Goal: Check status: Check status

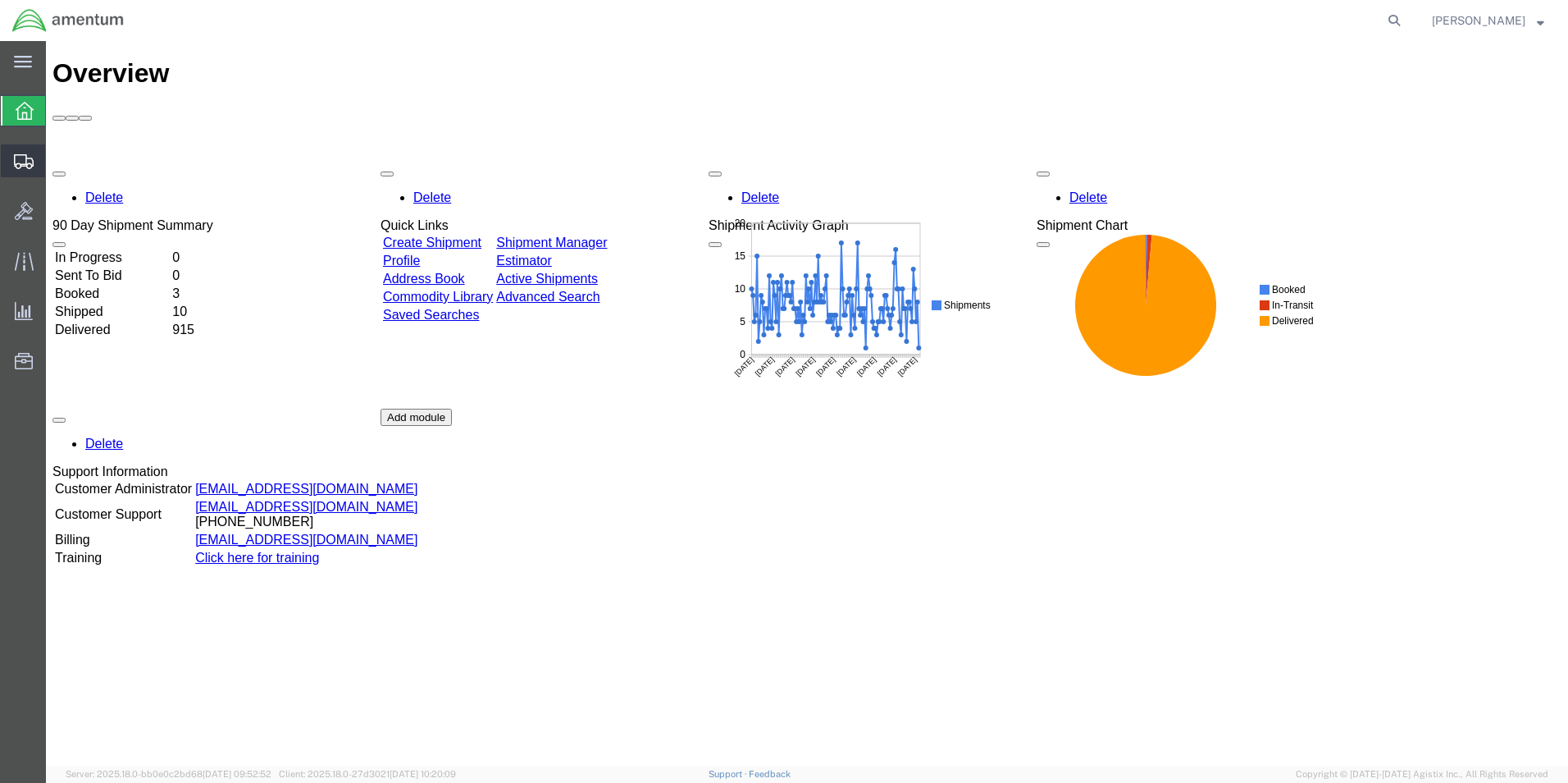
click at [57, 163] on span "Shipments" at bounding box center [51, 161] width 11 height 33
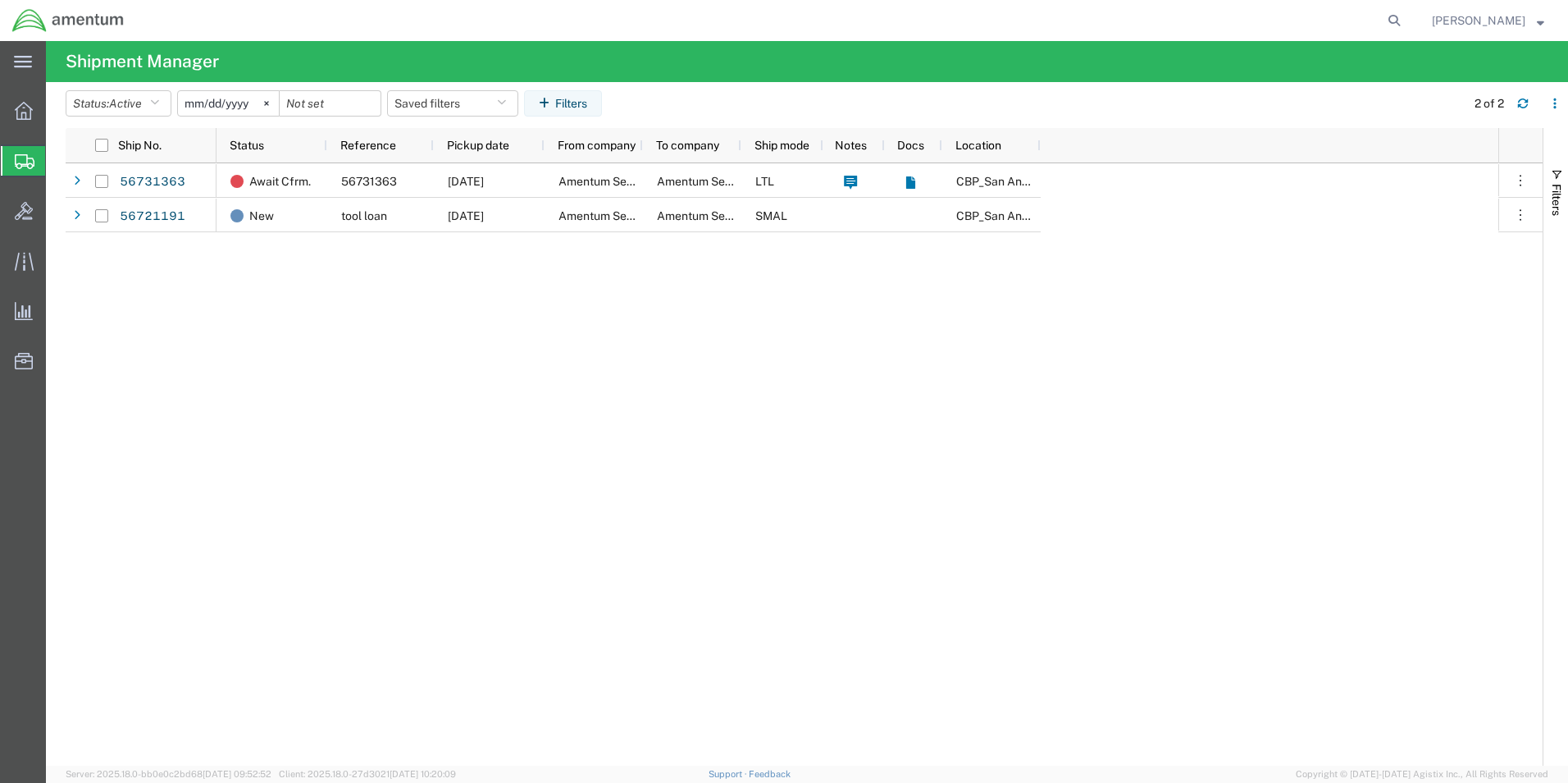
click at [231, 105] on input "[DATE]" at bounding box center [229, 103] width 101 height 25
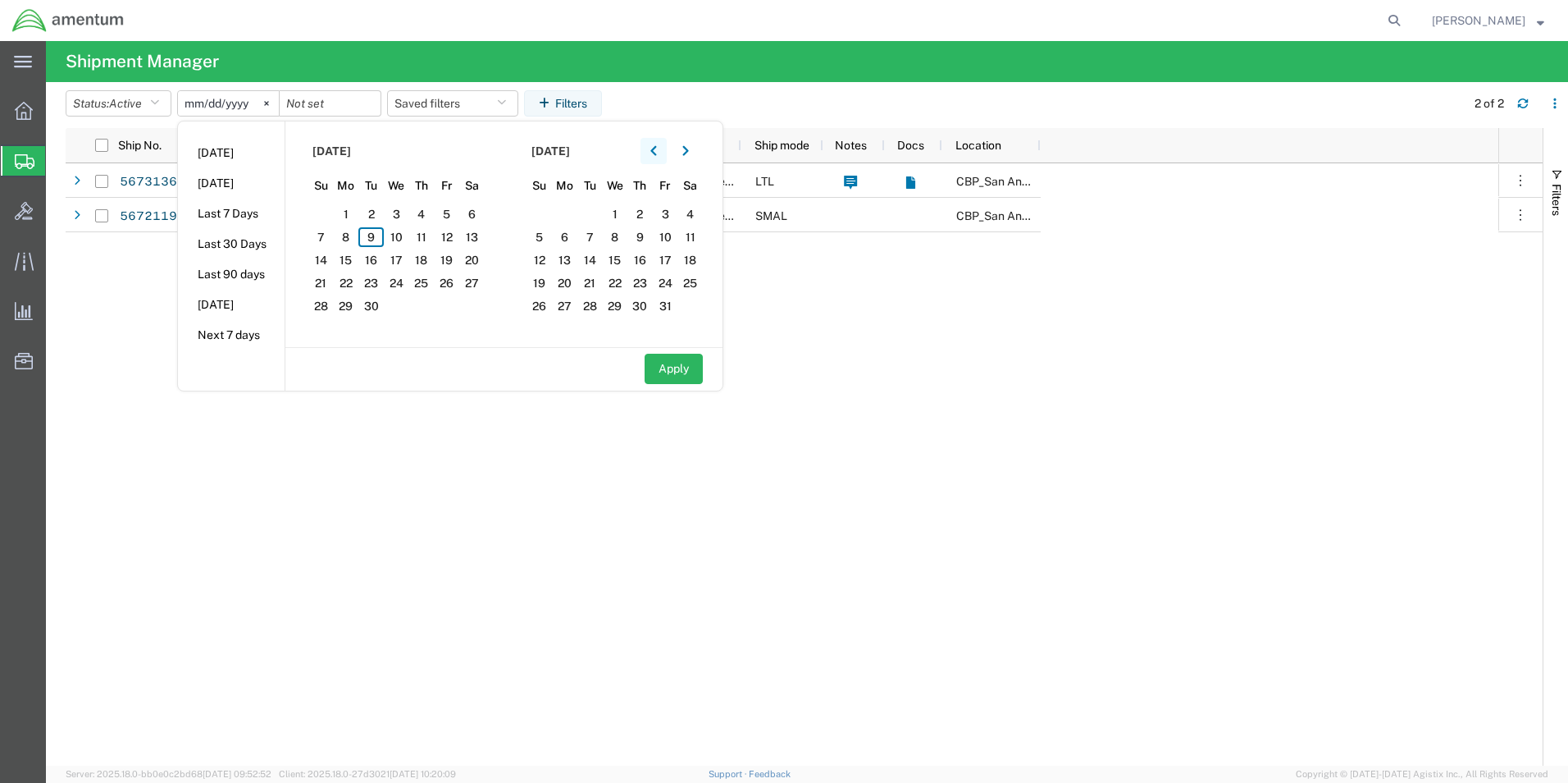
click at [657, 155] on icon "button" at bounding box center [653, 151] width 7 height 11
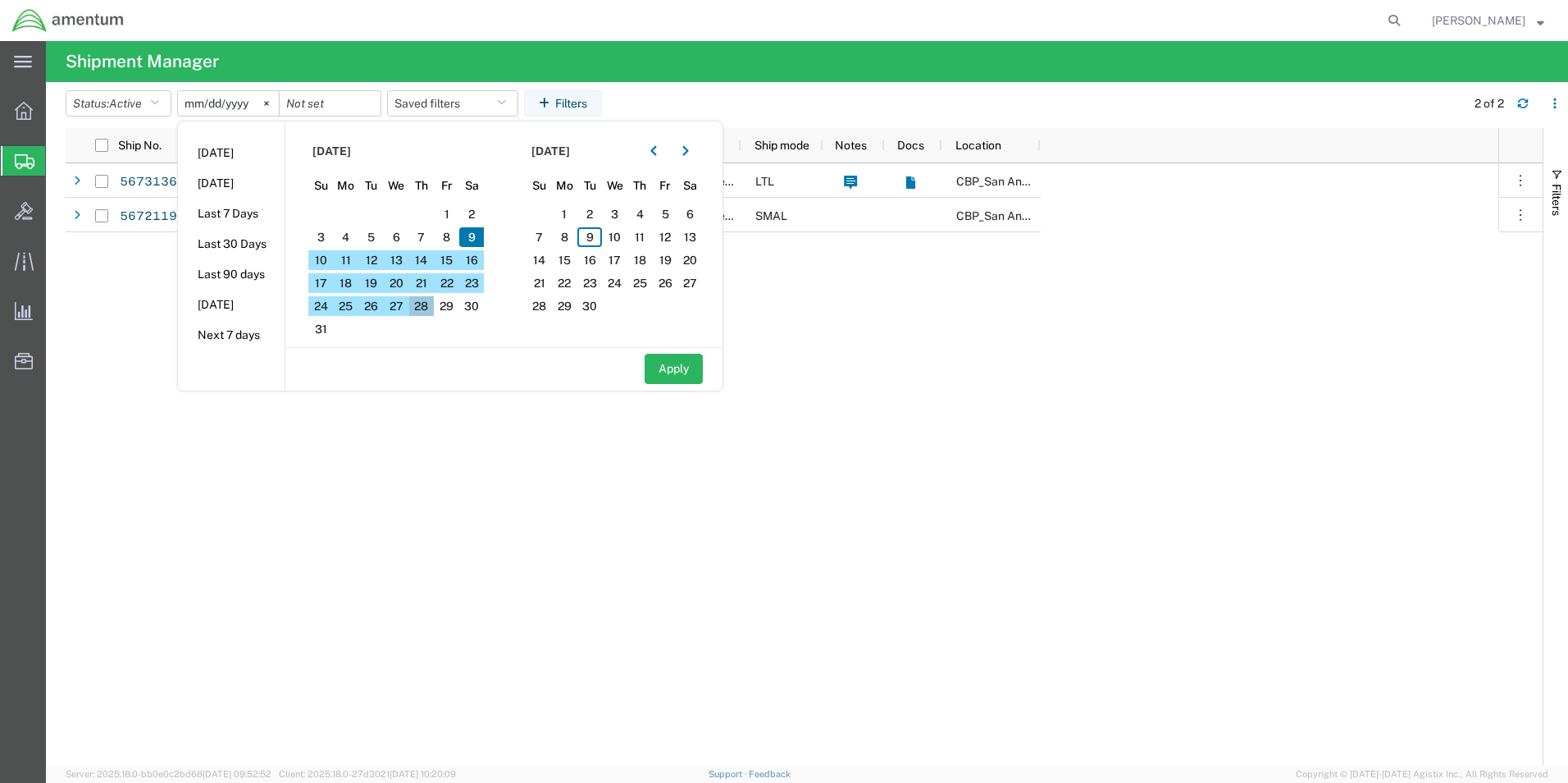
click at [433, 304] on span "28" at bounding box center [422, 306] width 26 height 20
click at [448, 309] on span "29" at bounding box center [447, 306] width 26 height 20
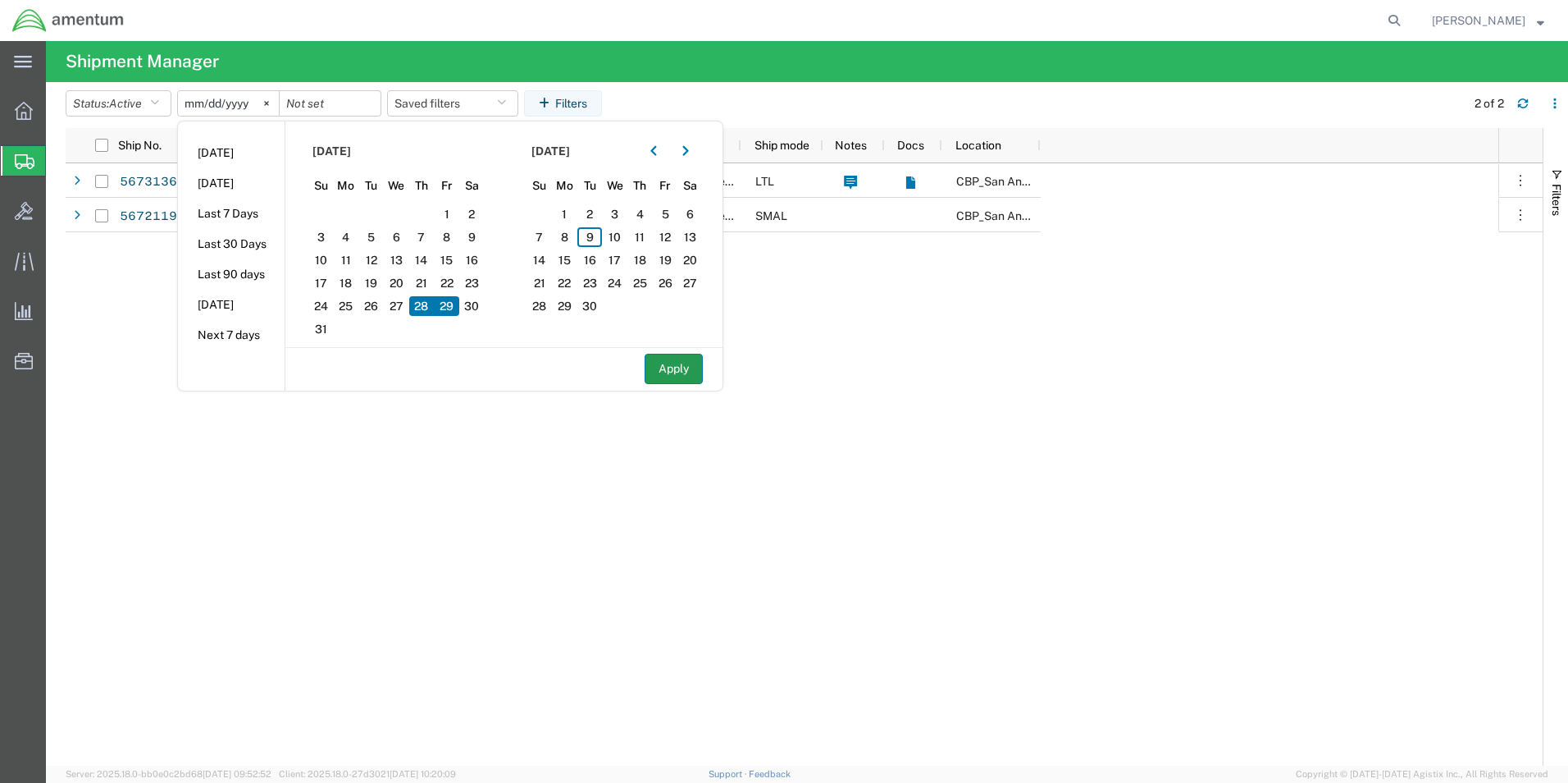
click at [692, 380] on button "Apply" at bounding box center [674, 368] width 58 height 30
type input "[DATE]"
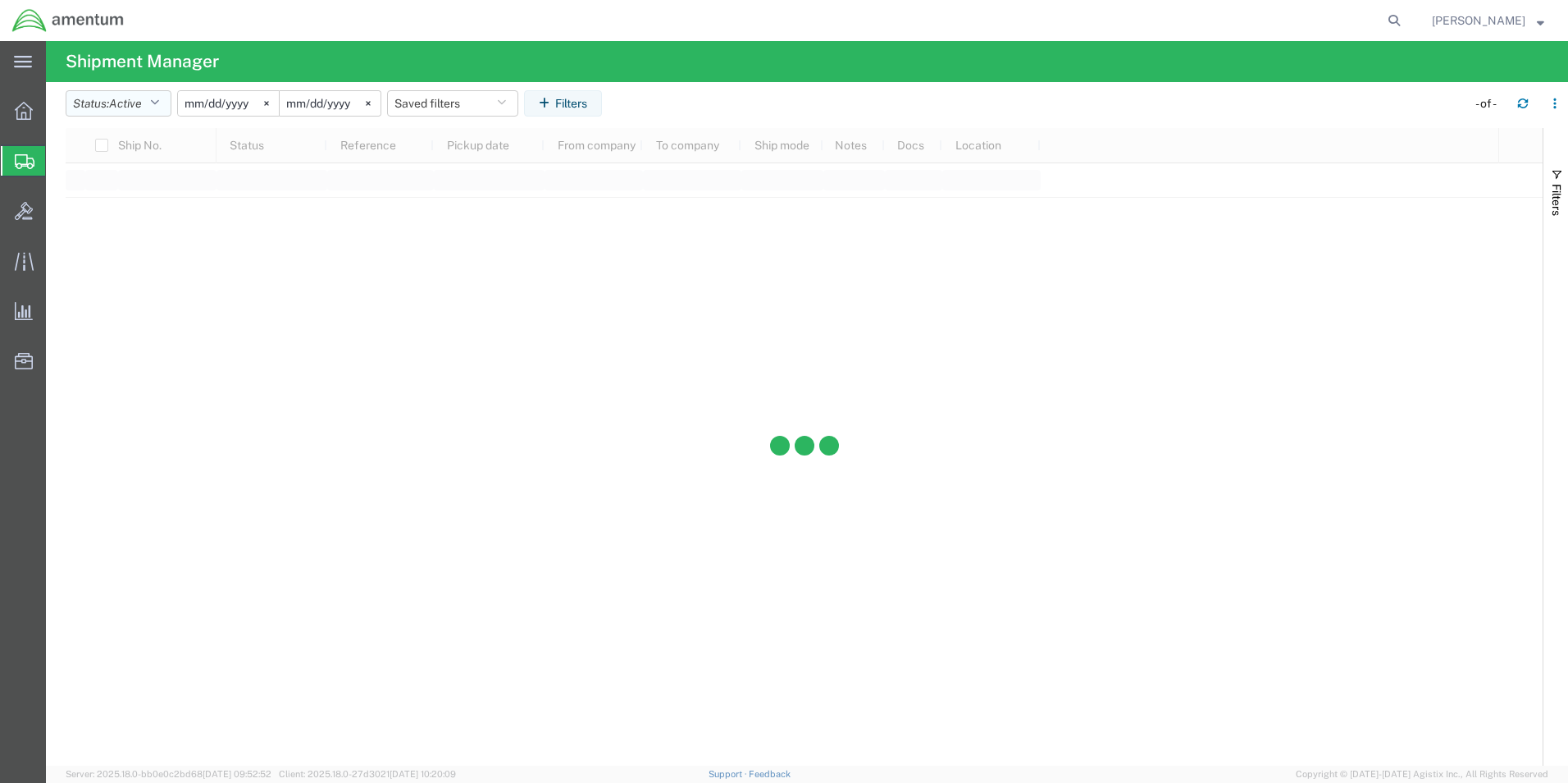
click at [104, 106] on button "Status: Active" at bounding box center [119, 103] width 106 height 27
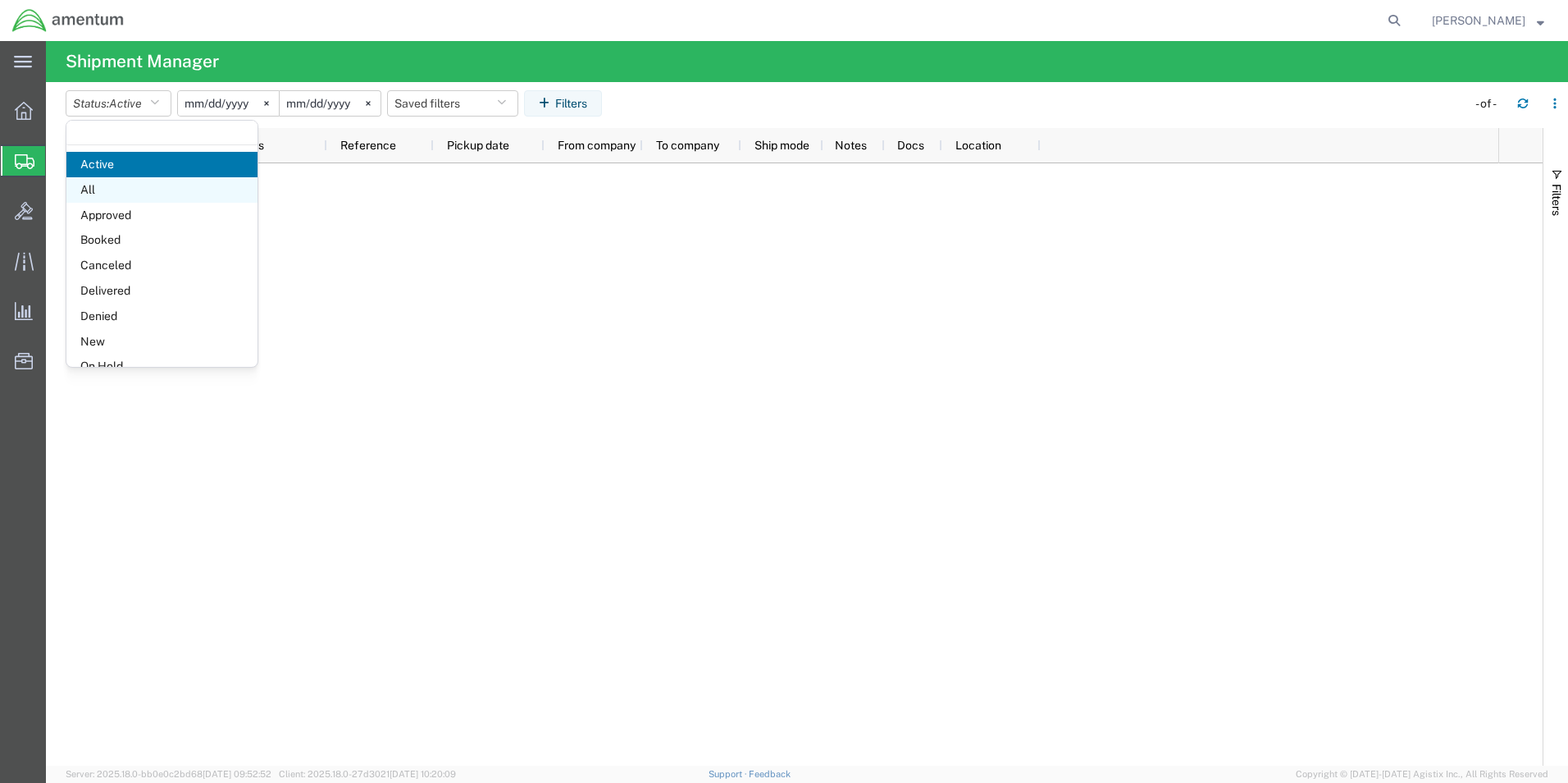
click at [113, 194] on span "All" at bounding box center [162, 190] width 191 height 26
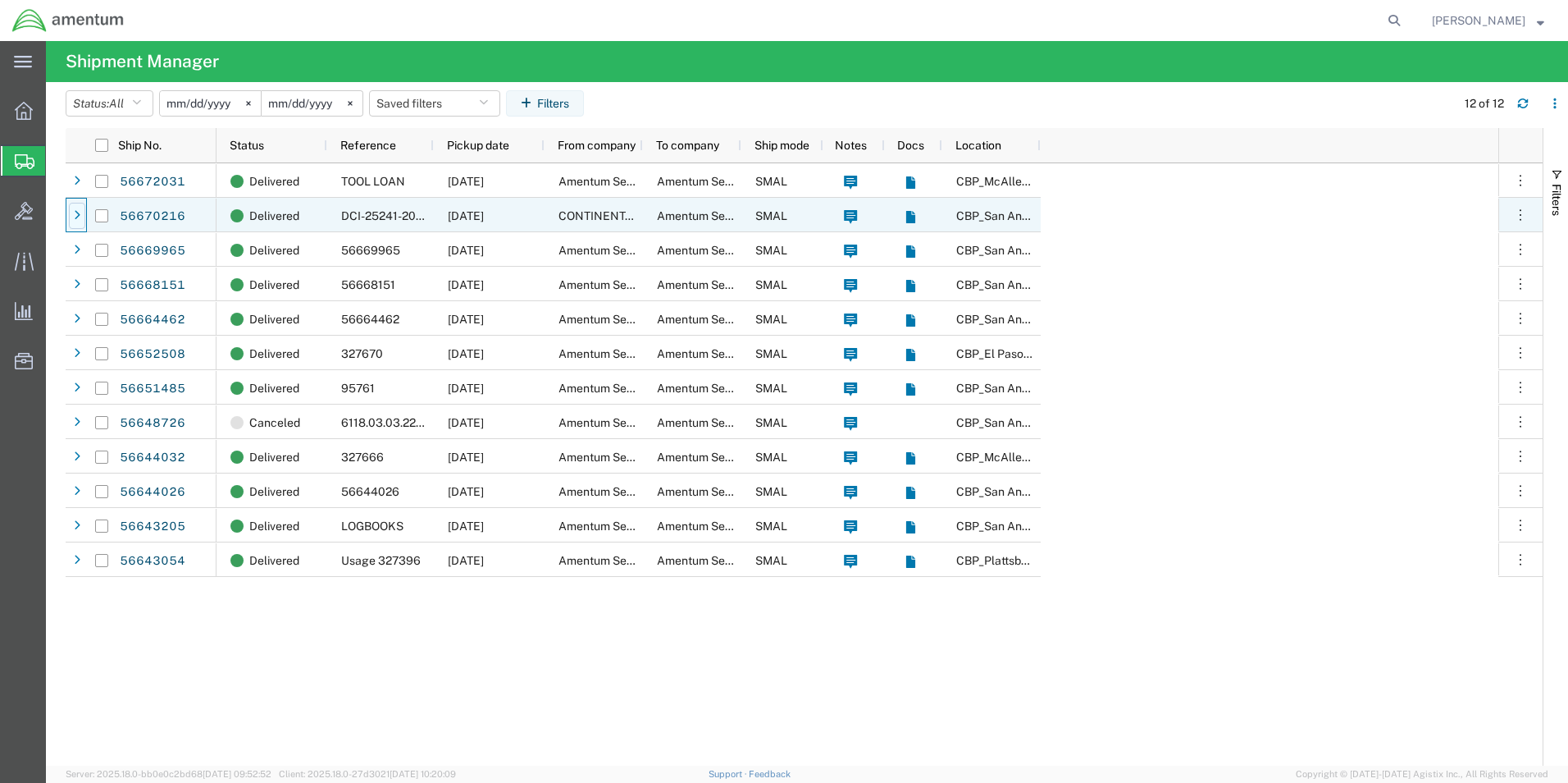
click at [80, 214] on icon at bounding box center [77, 215] width 7 height 11
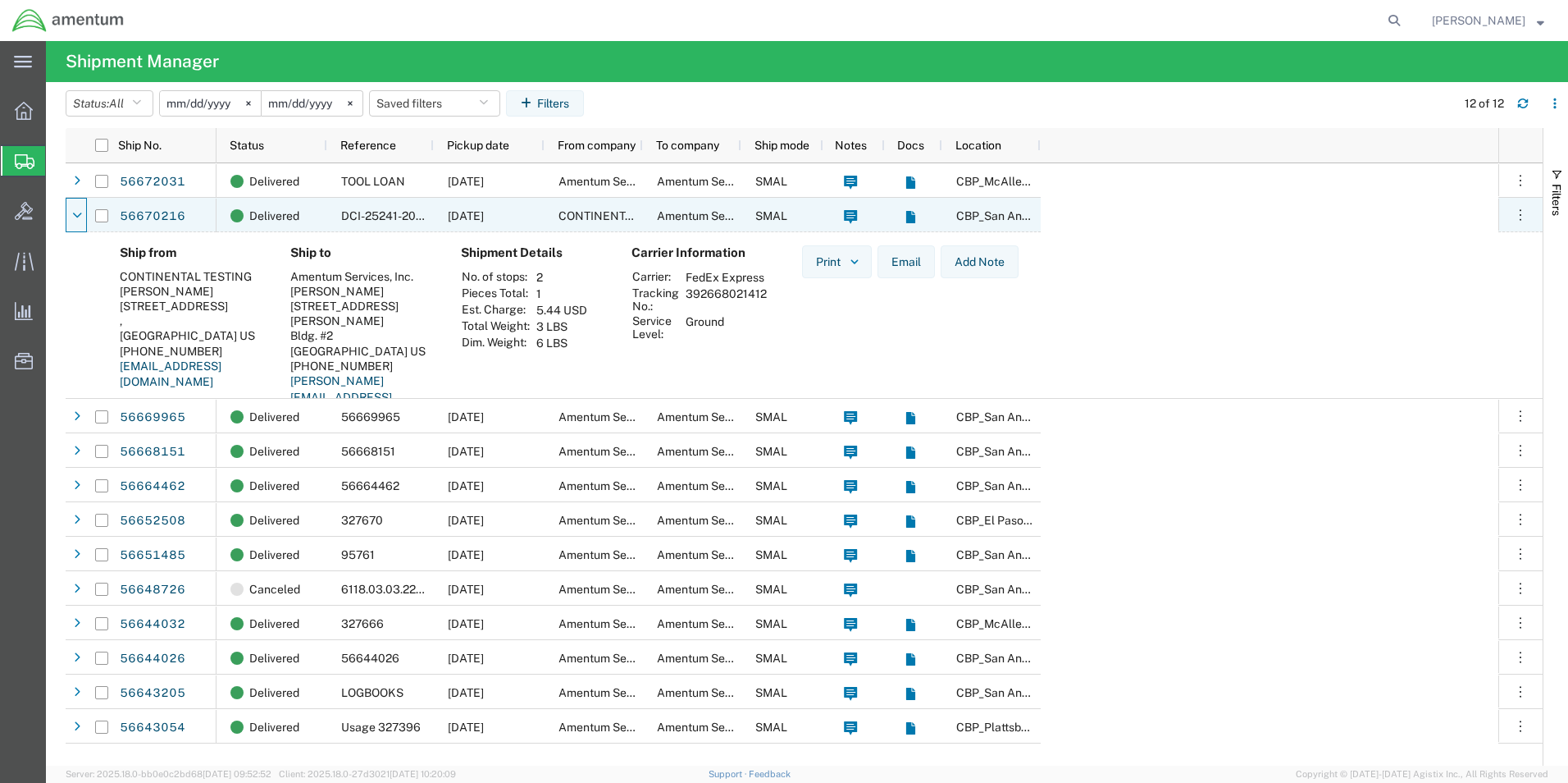
click at [80, 214] on icon at bounding box center [76, 215] width 9 height 11
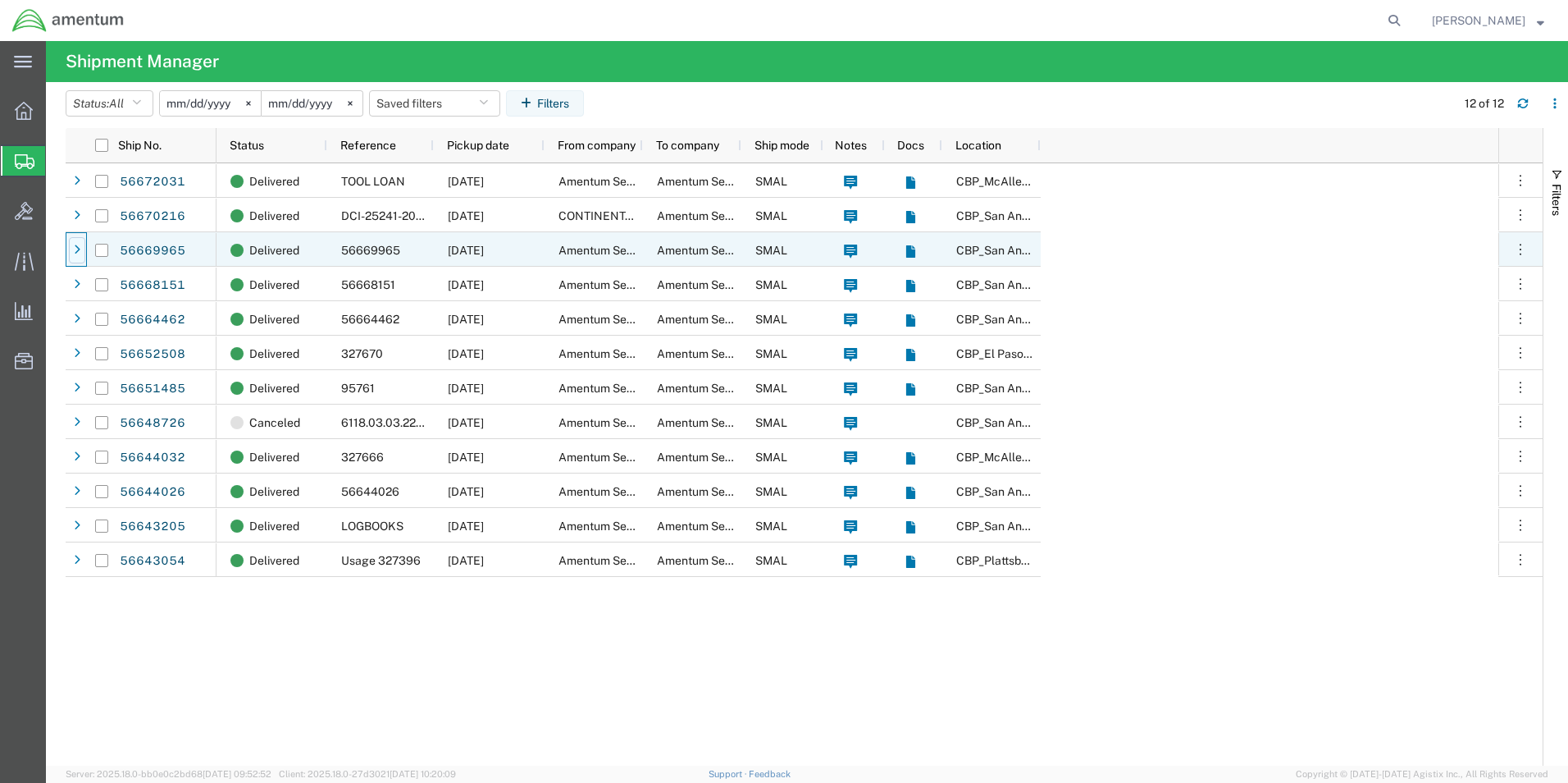
click at [72, 248] on div at bounding box center [76, 250] width 16 height 27
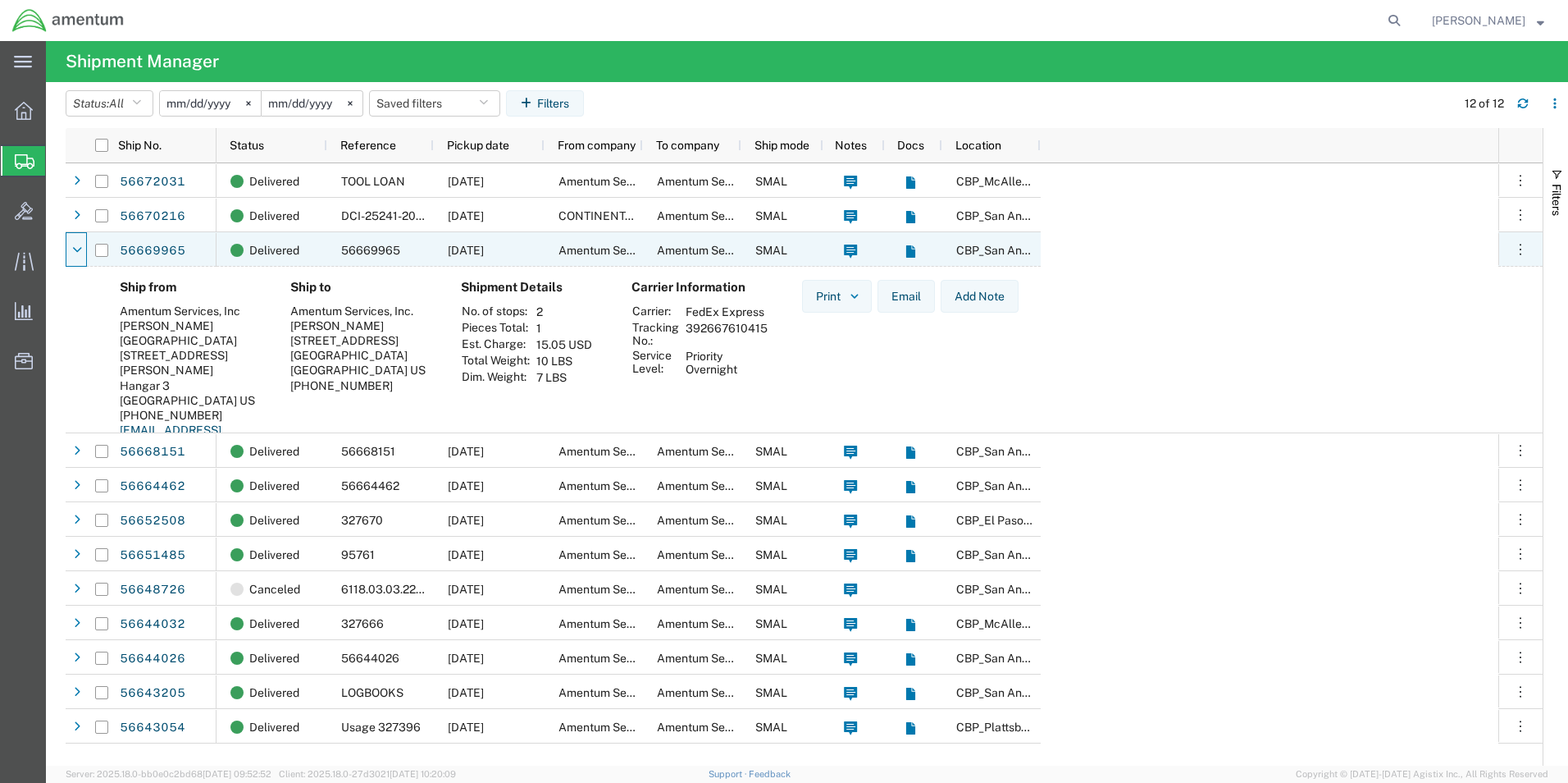
click at [72, 248] on icon at bounding box center [76, 249] width 9 height 11
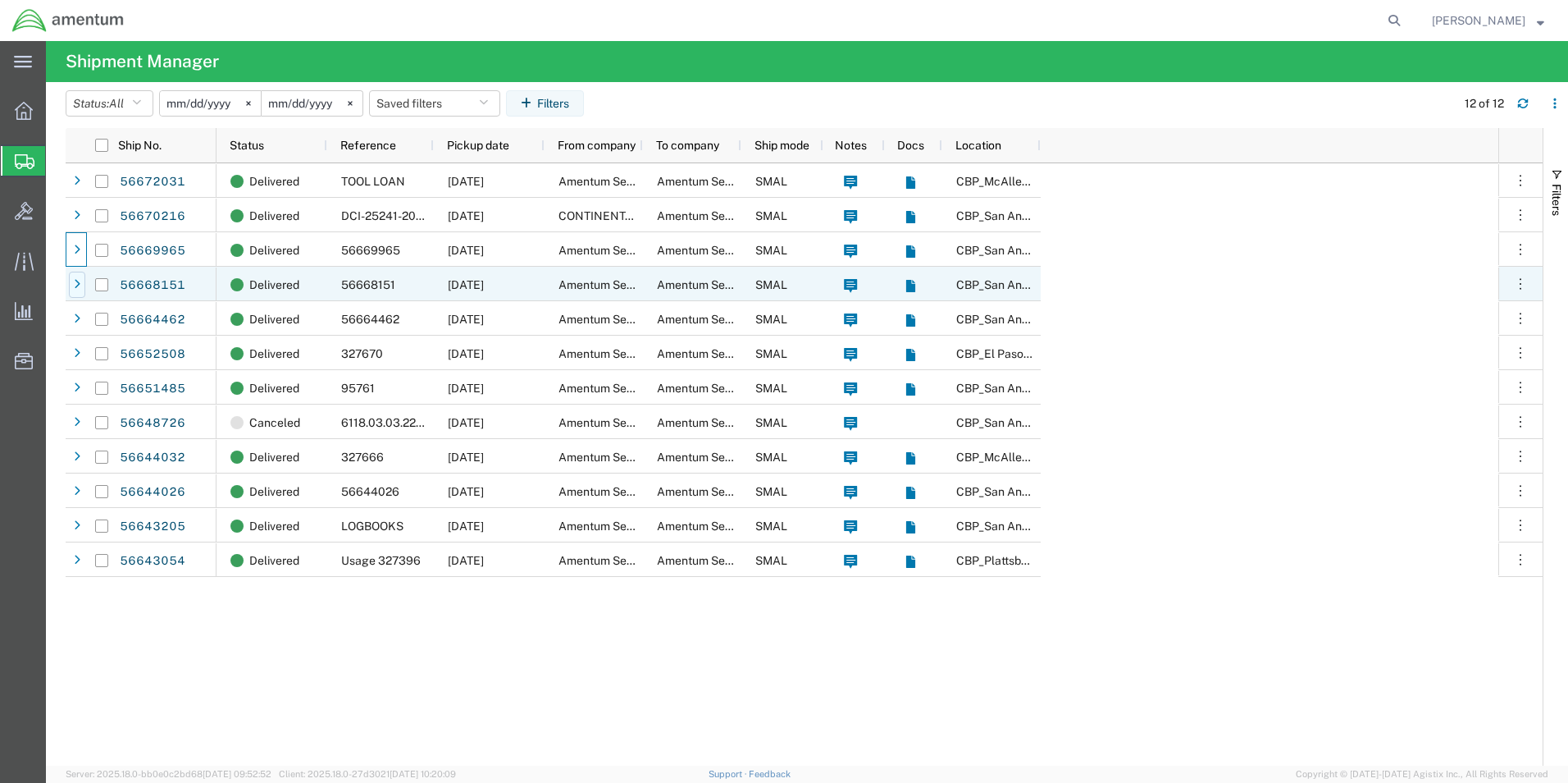
click at [80, 289] on div at bounding box center [76, 284] width 16 height 27
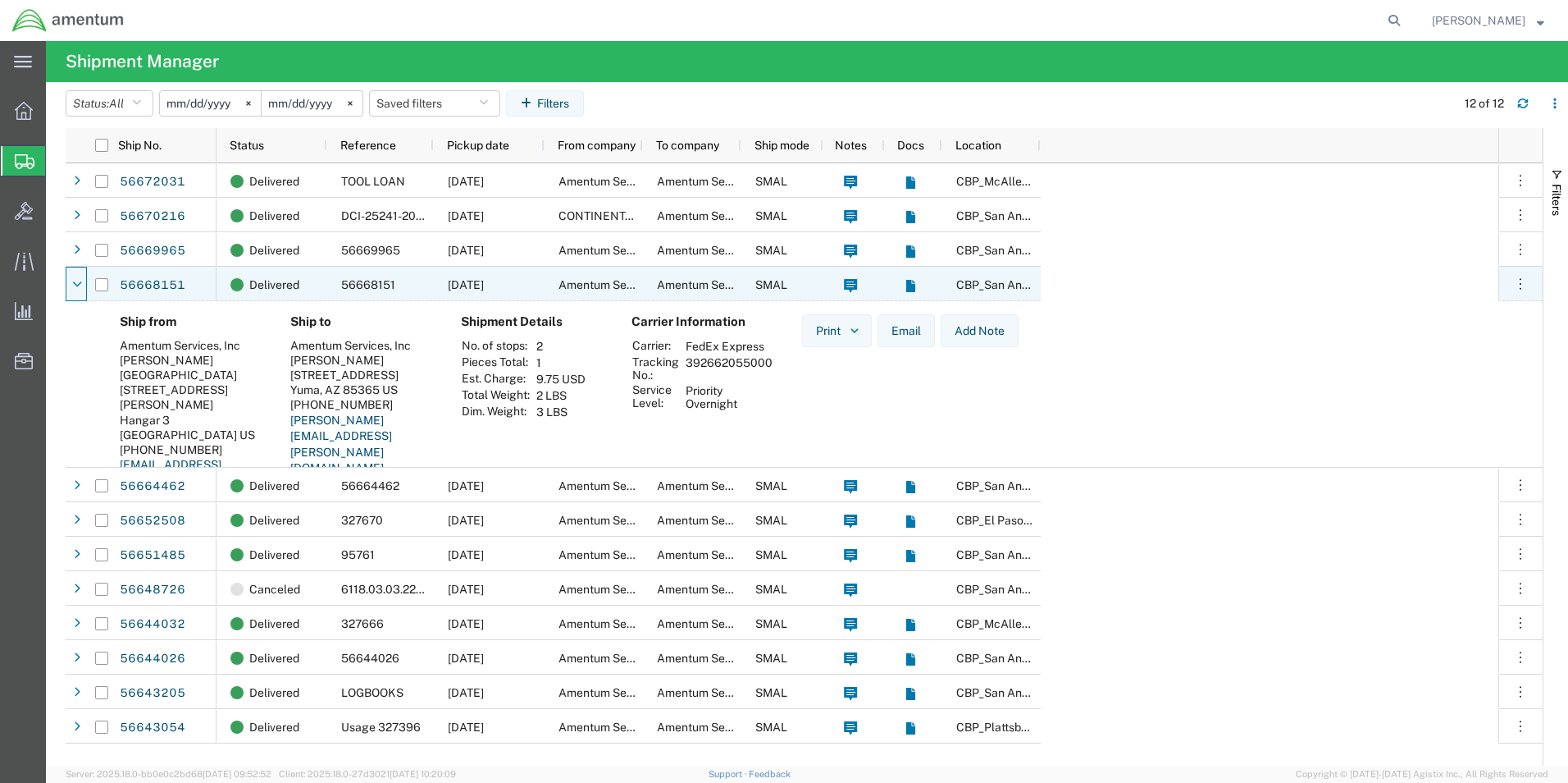
click at [80, 289] on icon at bounding box center [76, 284] width 9 height 11
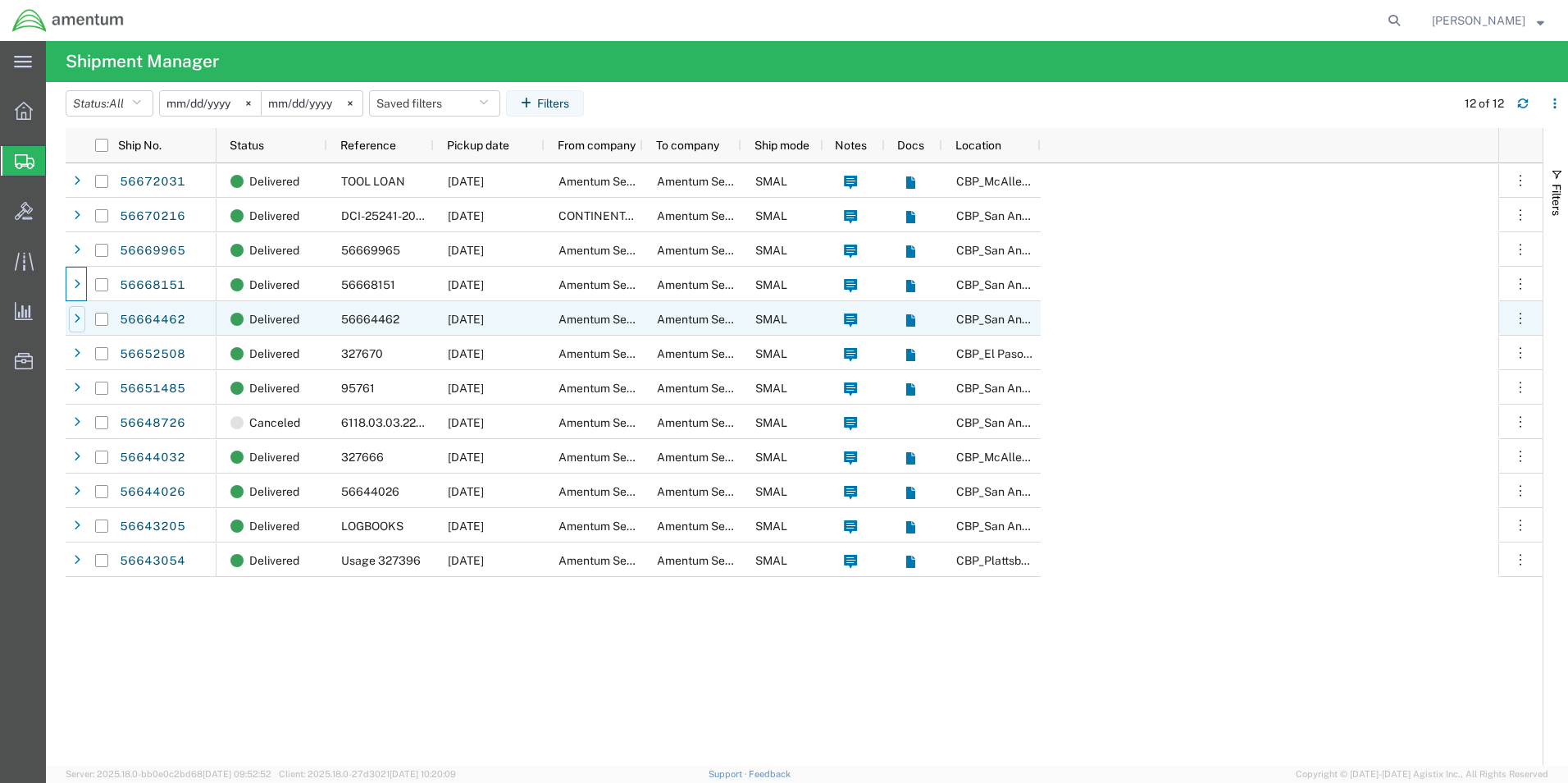
click at [78, 325] on div at bounding box center [76, 319] width 16 height 27
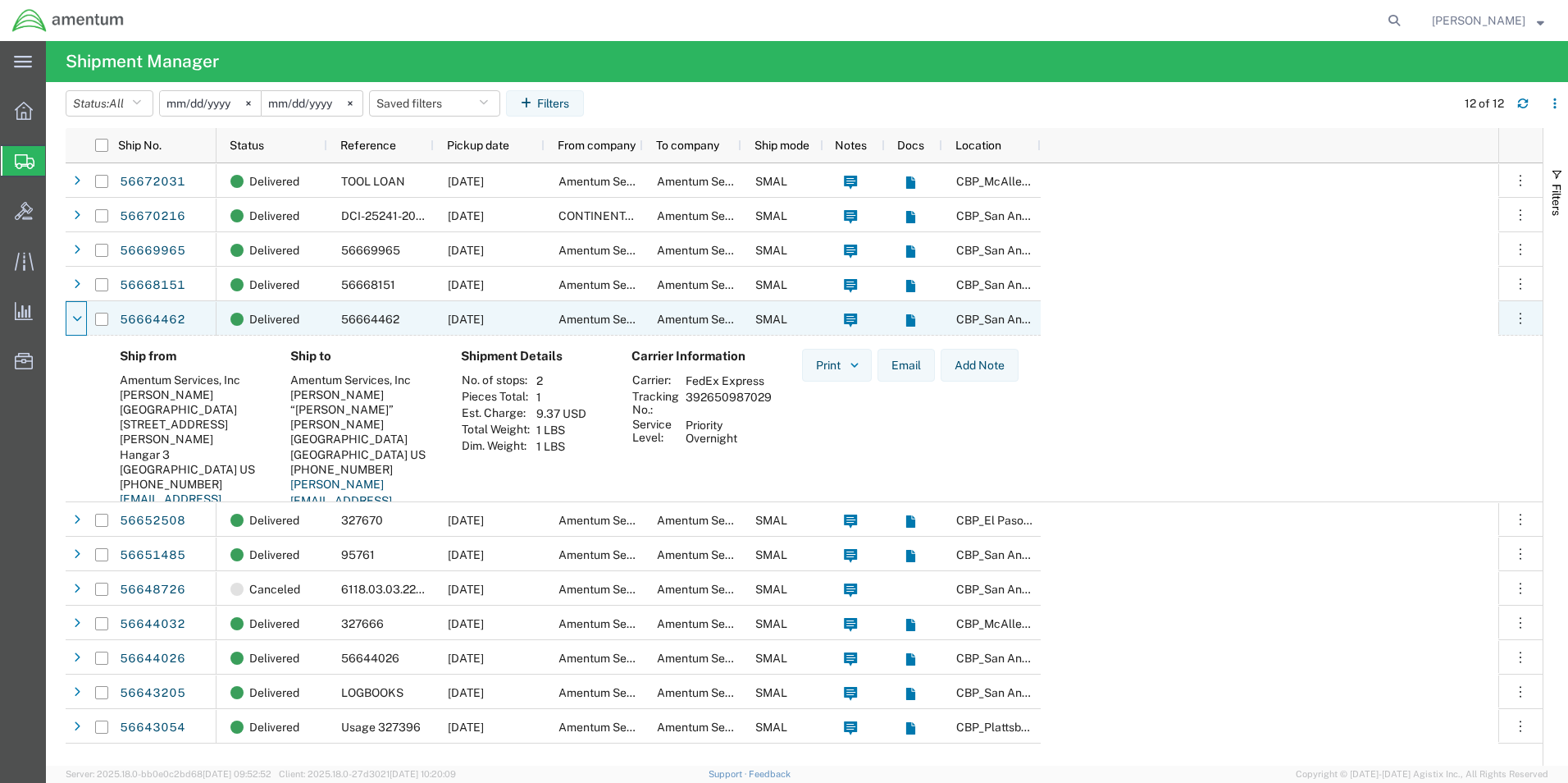
click at [78, 325] on div at bounding box center [76, 319] width 16 height 27
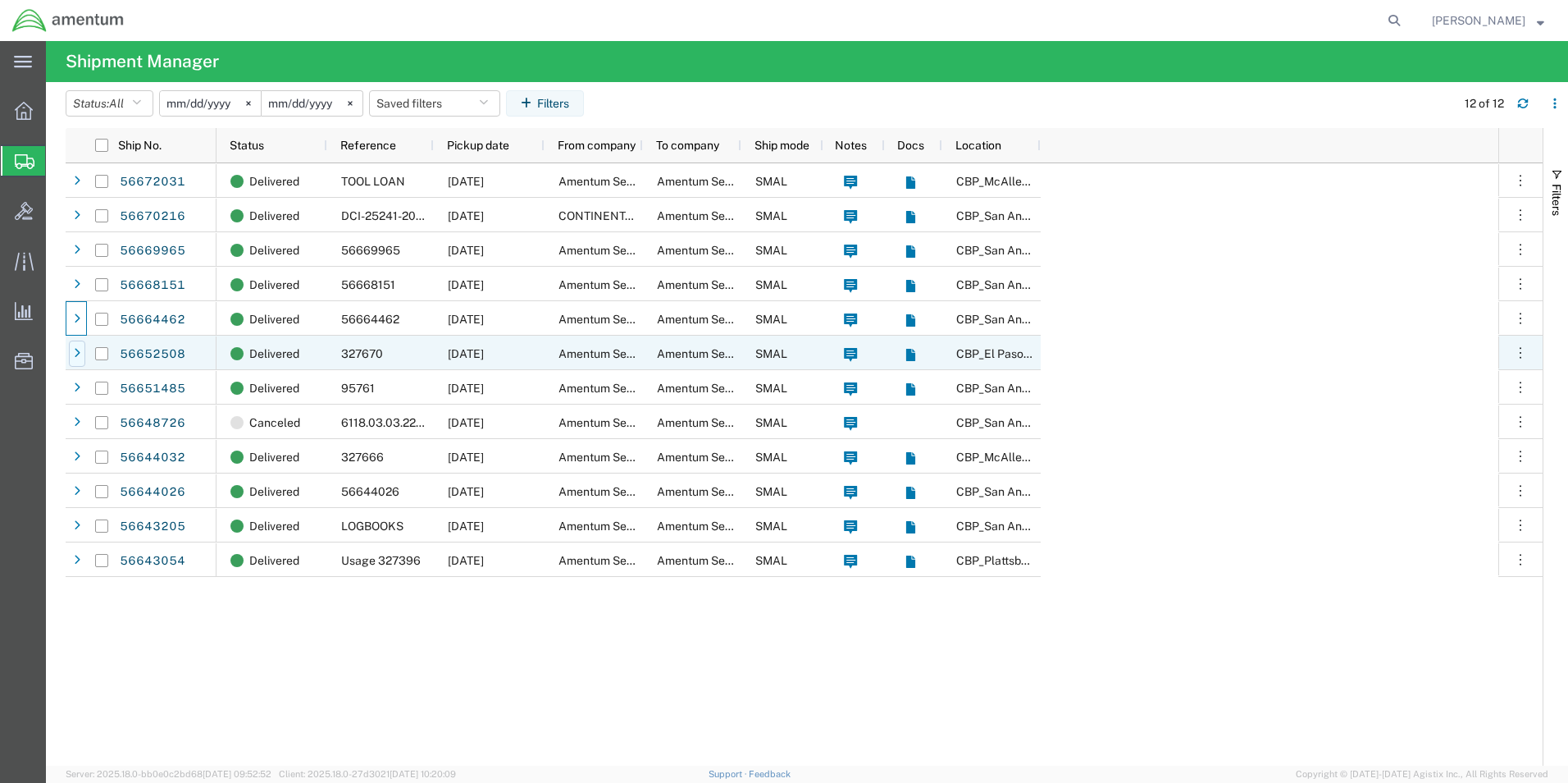
click at [76, 355] on icon at bounding box center [77, 353] width 7 height 11
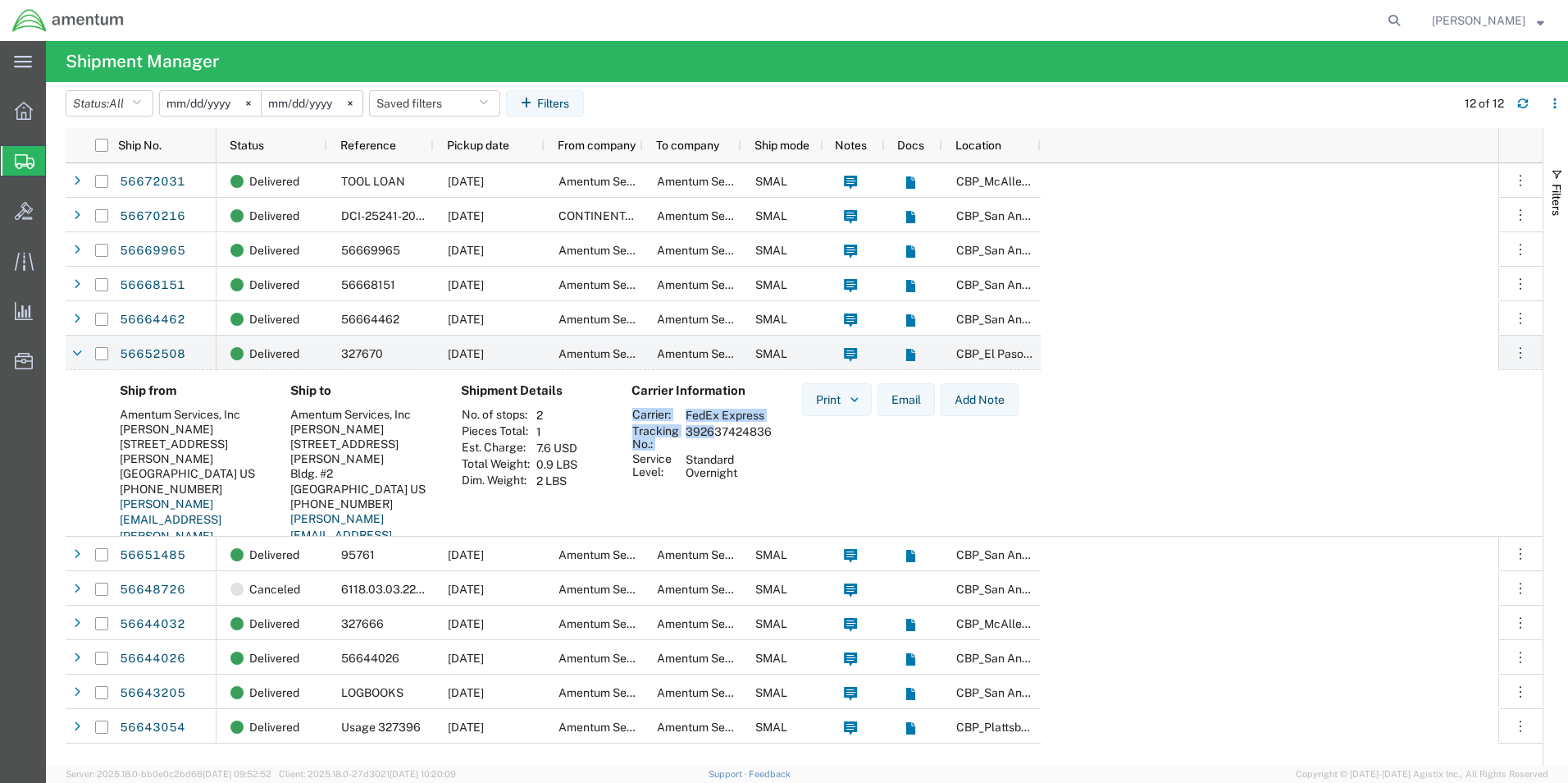
drag, startPoint x: 773, startPoint y: 435, endPoint x: 706, endPoint y: 438, distance: 67.1
click at [706, 438] on div "Carrier Information Carrier: FedEx Express Tracking No.: 392637424836 Service L…" at bounding box center [703, 484] width 170 height 203
drag, startPoint x: 706, startPoint y: 438, endPoint x: 756, endPoint y: 436, distance: 50.0
click at [778, 445] on div "Carrier Information Carrier: FedEx Express Tracking No.: 392637424836 Service L…" at bounding box center [703, 484] width 170 height 203
click at [778, 436] on div "Carrier Information Carrier: FedEx Express Tracking No.: 392637424836 Service L…" at bounding box center [703, 484] width 170 height 203
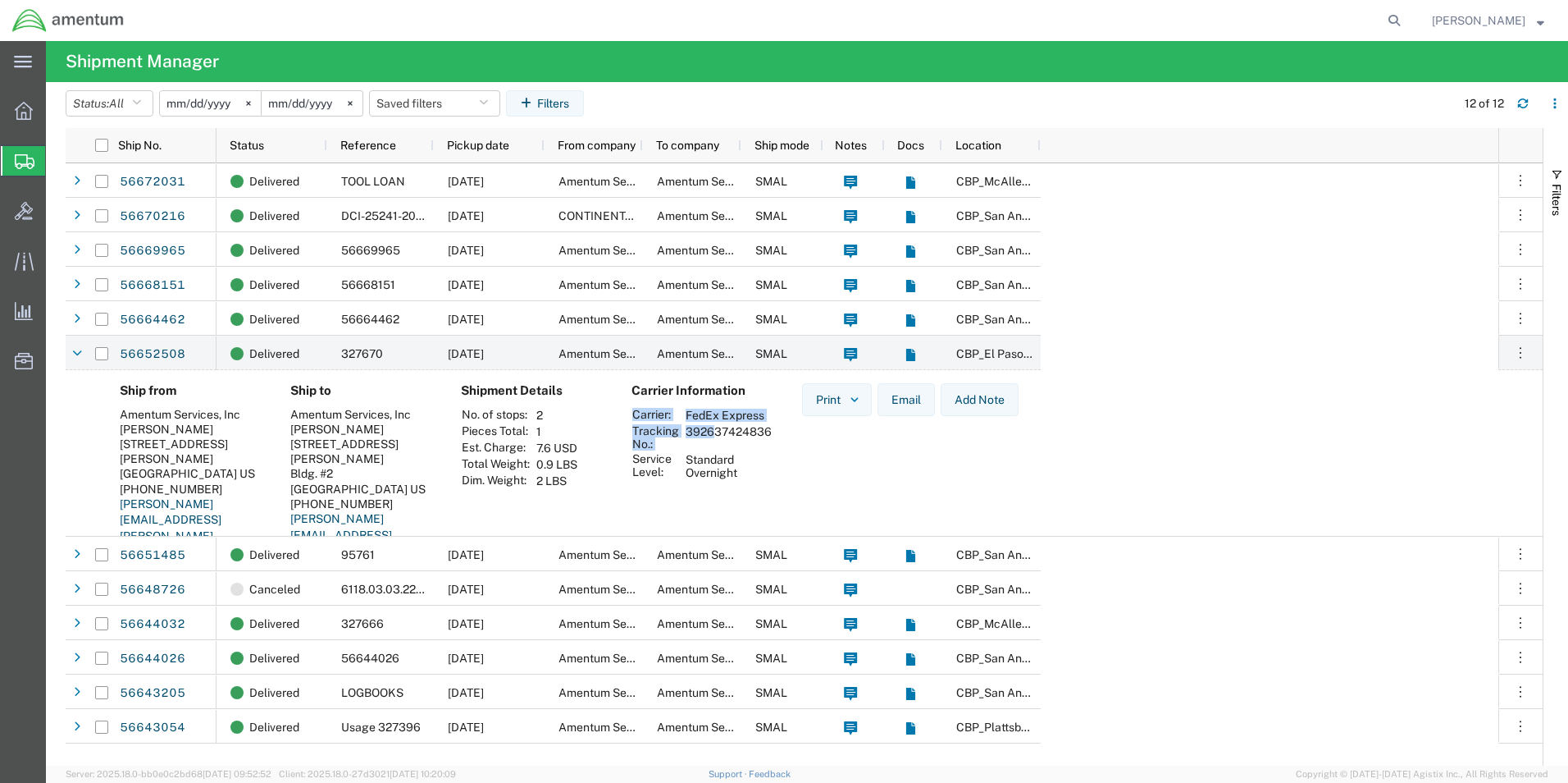
click at [783, 430] on div "Carrier Information Carrier: FedEx Express Tracking No.: 392637424836 Service L…" at bounding box center [703, 484] width 170 height 203
click at [798, 456] on div "Print Email Add Note" at bounding box center [909, 484] width 242 height 203
drag, startPoint x: 779, startPoint y: 433, endPoint x: 683, endPoint y: 433, distance: 96.0
click at [683, 433] on div "Carrier Information Carrier: FedEx Express Tracking No.: 392637424836 Service L…" at bounding box center [703, 484] width 170 height 203
click at [683, 433] on td "392637424836" at bounding box center [729, 437] width 98 height 28
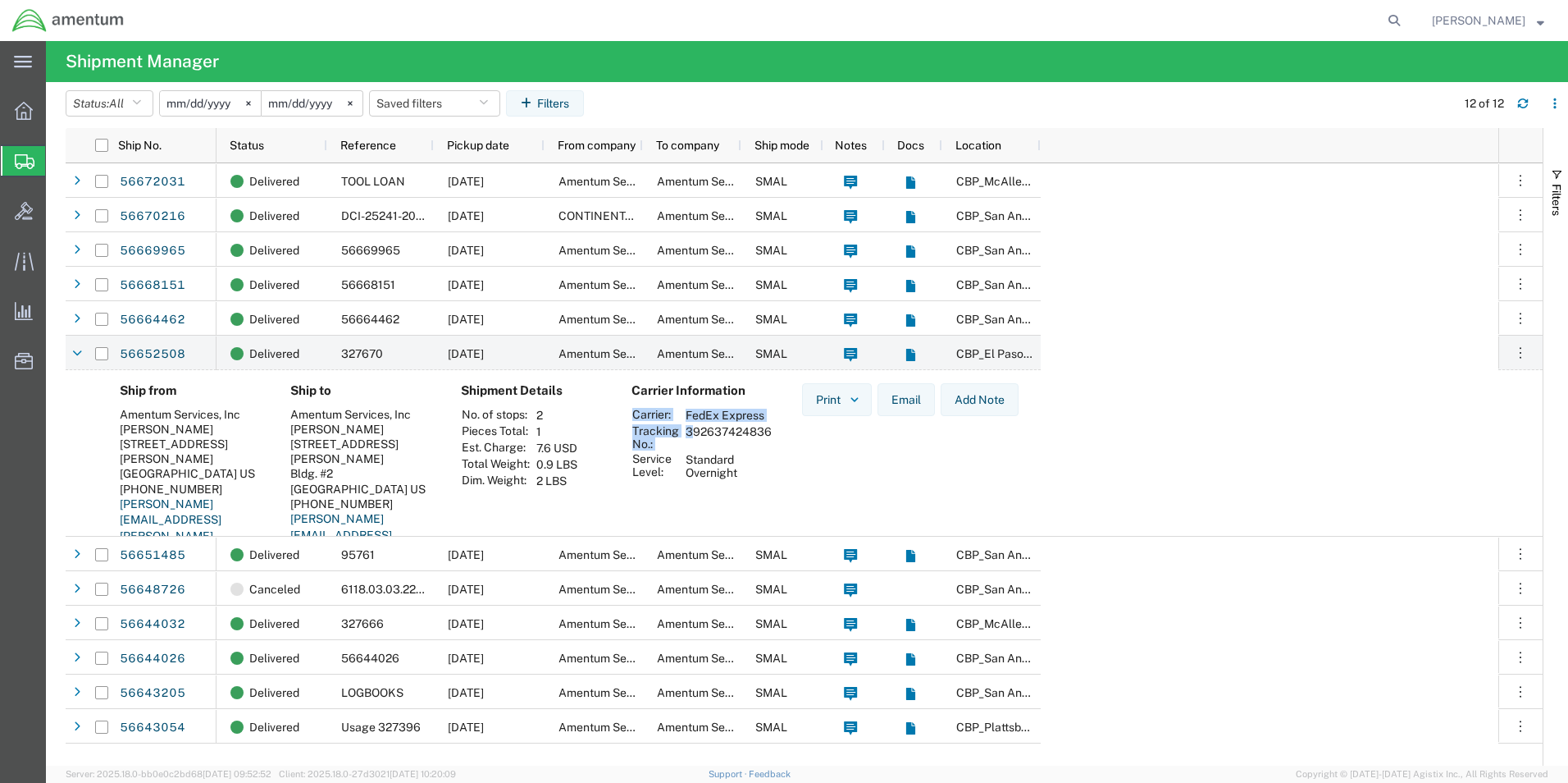
click at [683, 431] on td "392637424836" at bounding box center [729, 437] width 98 height 28
drag, startPoint x: 683, startPoint y: 431, endPoint x: 674, endPoint y: 453, distance: 23.8
click at [674, 453] on tbody "Carrier: FedEx Express Tracking No.: 392637424836 Service Level: Standard Overn…" at bounding box center [704, 444] width 146 height 74
drag, startPoint x: 674, startPoint y: 453, endPoint x: 683, endPoint y: 447, distance: 10.8
click at [683, 447] on td "392637424836" at bounding box center [729, 437] width 98 height 28
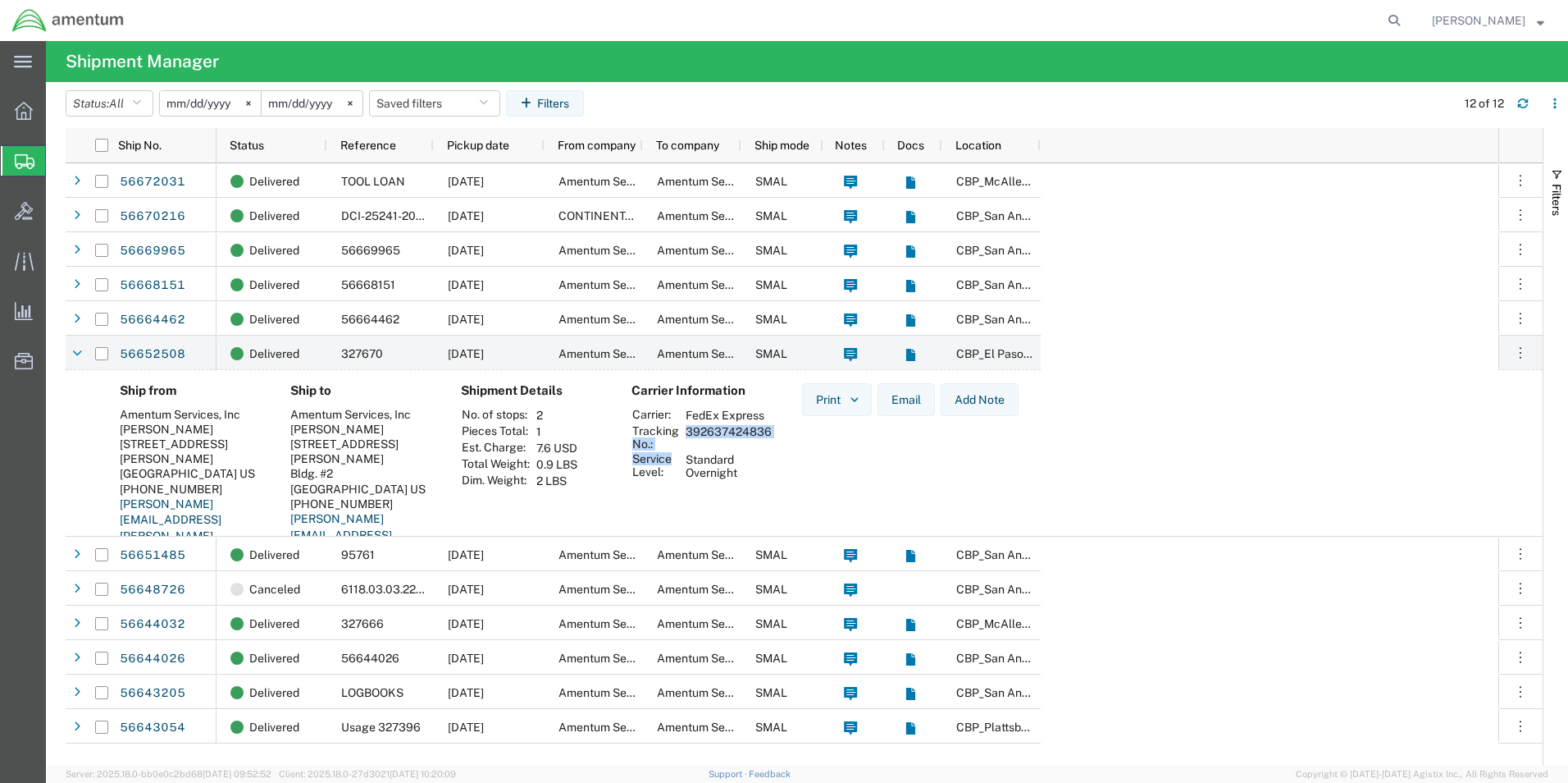
drag, startPoint x: 686, startPoint y: 430, endPoint x: 767, endPoint y: 431, distance: 81.0
click at [767, 431] on td "392637424836" at bounding box center [729, 437] width 98 height 28
drag, startPoint x: 767, startPoint y: 431, endPoint x: 756, endPoint y: 435, distance: 11.7
copy td "392637424836"
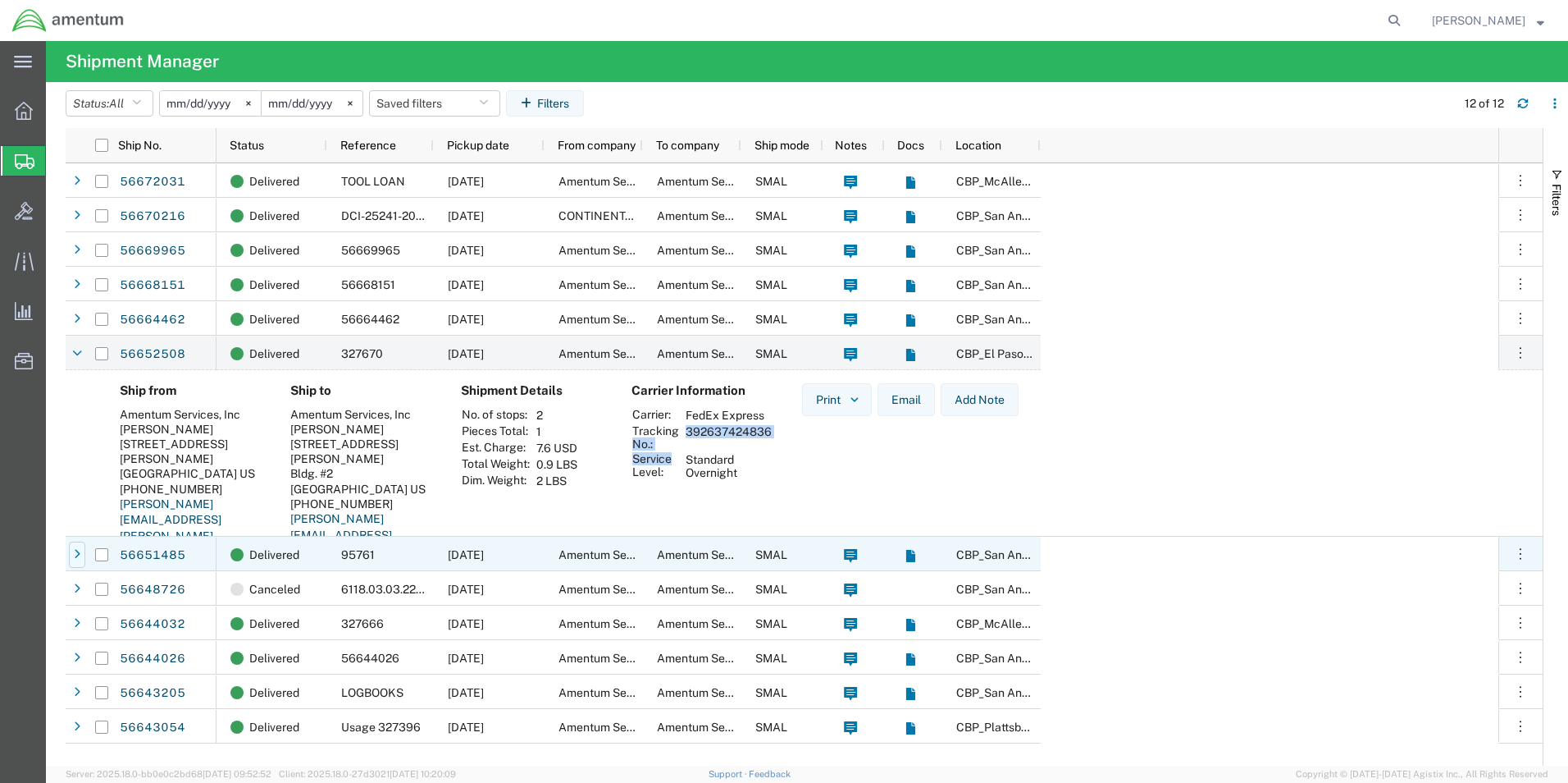
click at [77, 553] on icon at bounding box center [77, 554] width 7 height 11
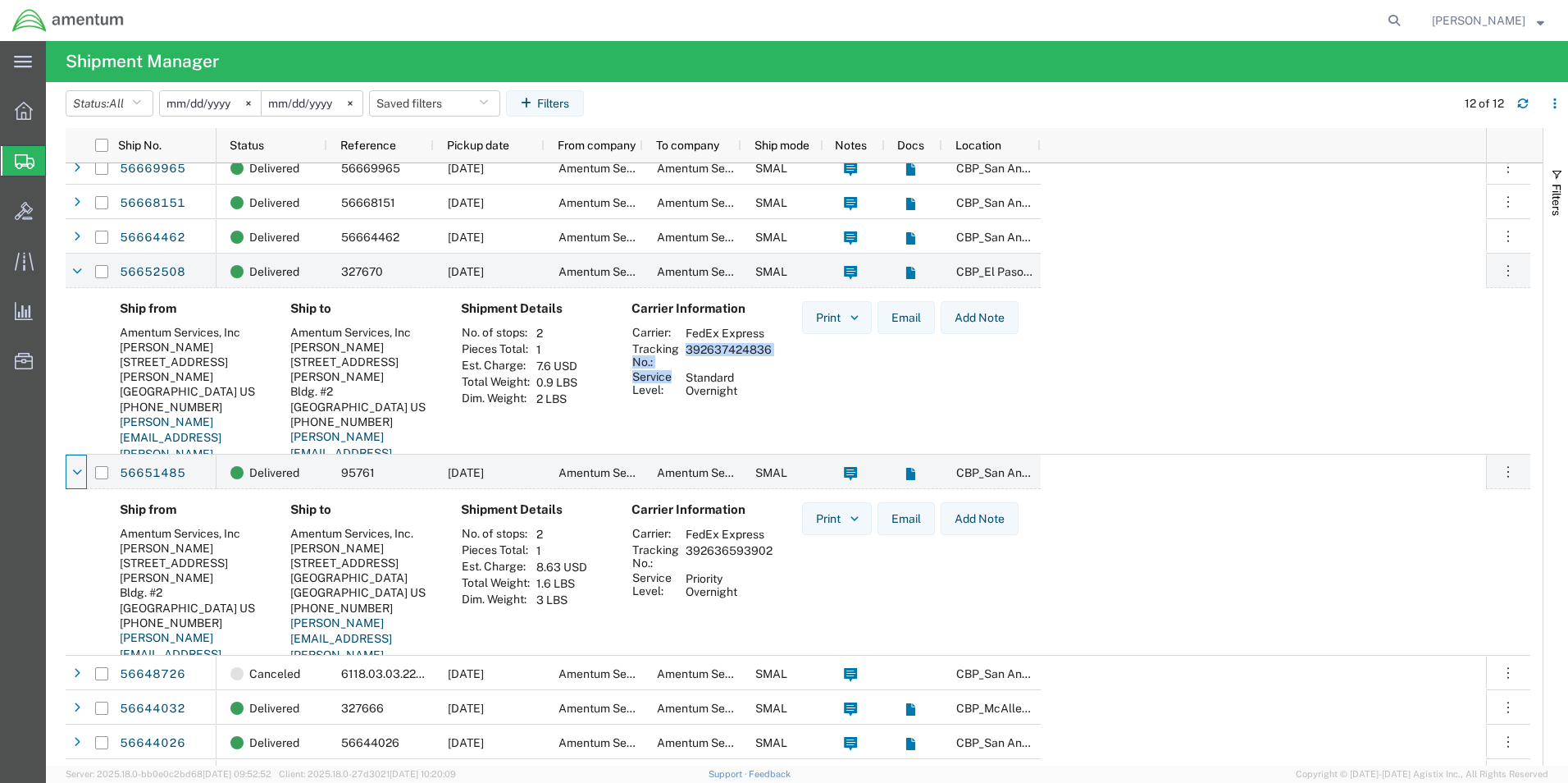
scroll to position [145, 0]
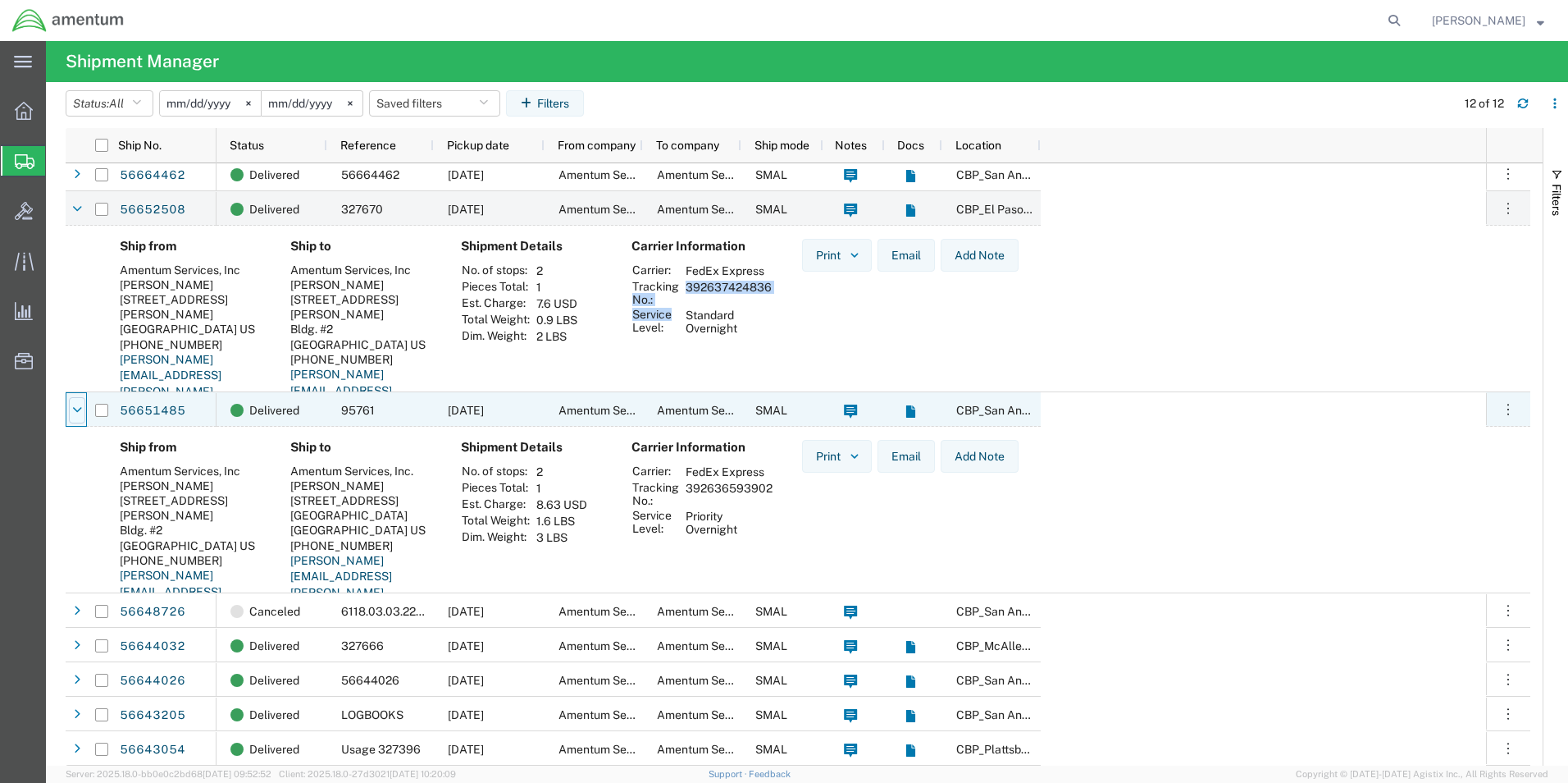
click at [74, 417] on div at bounding box center [76, 409] width 16 height 27
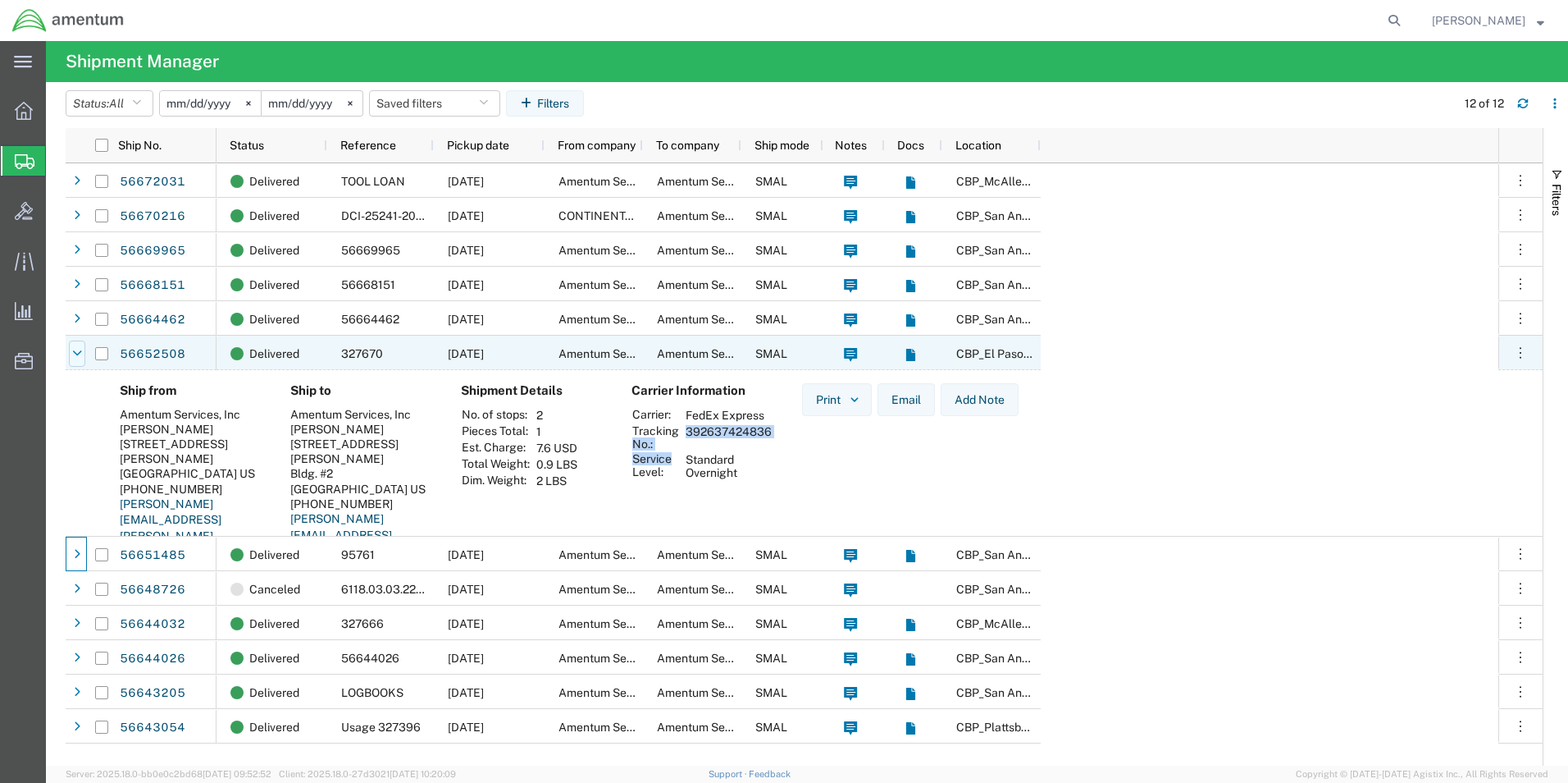
click at [75, 349] on icon at bounding box center [76, 353] width 9 height 11
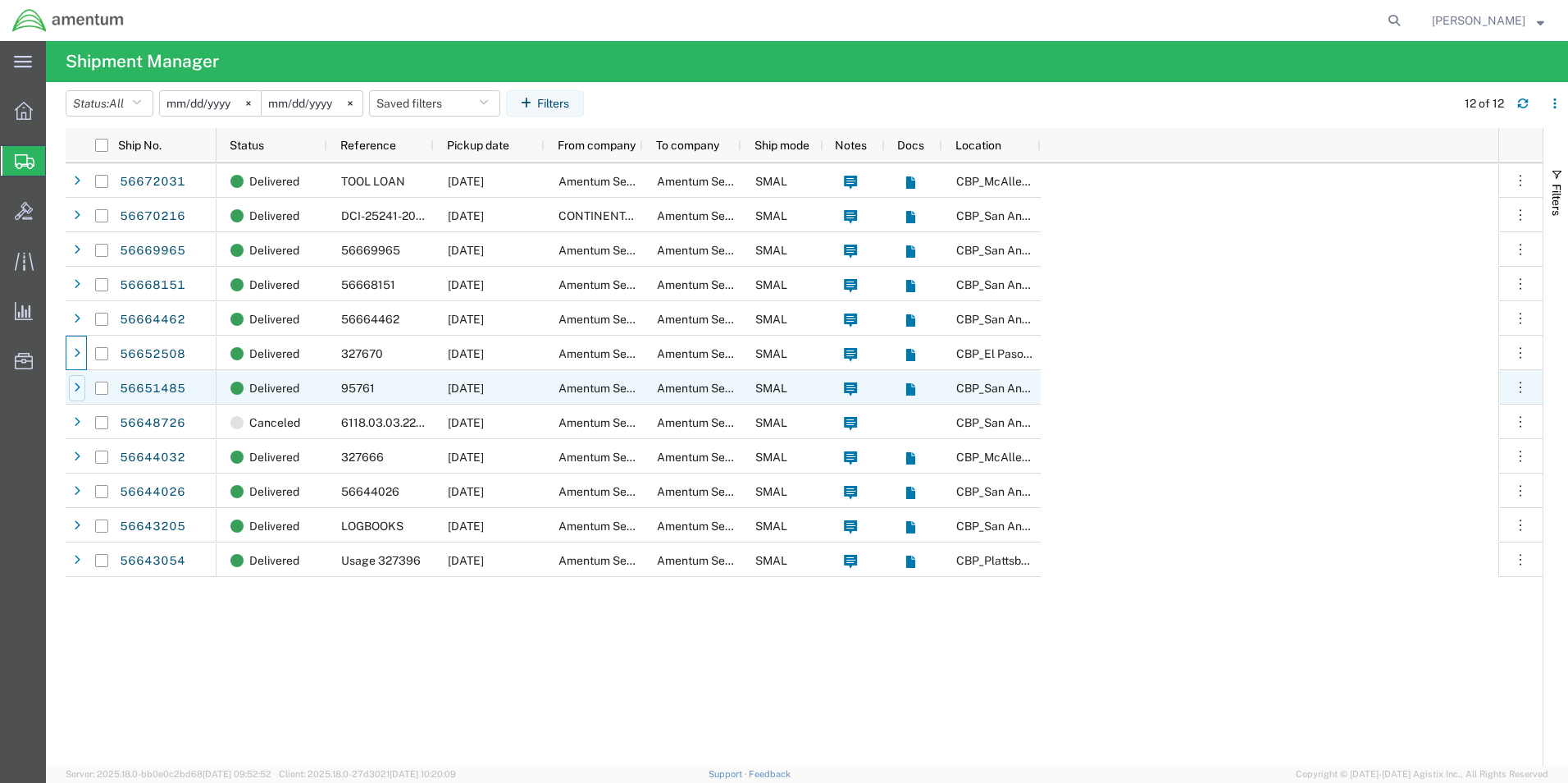
click at [79, 391] on icon at bounding box center [77, 387] width 7 height 11
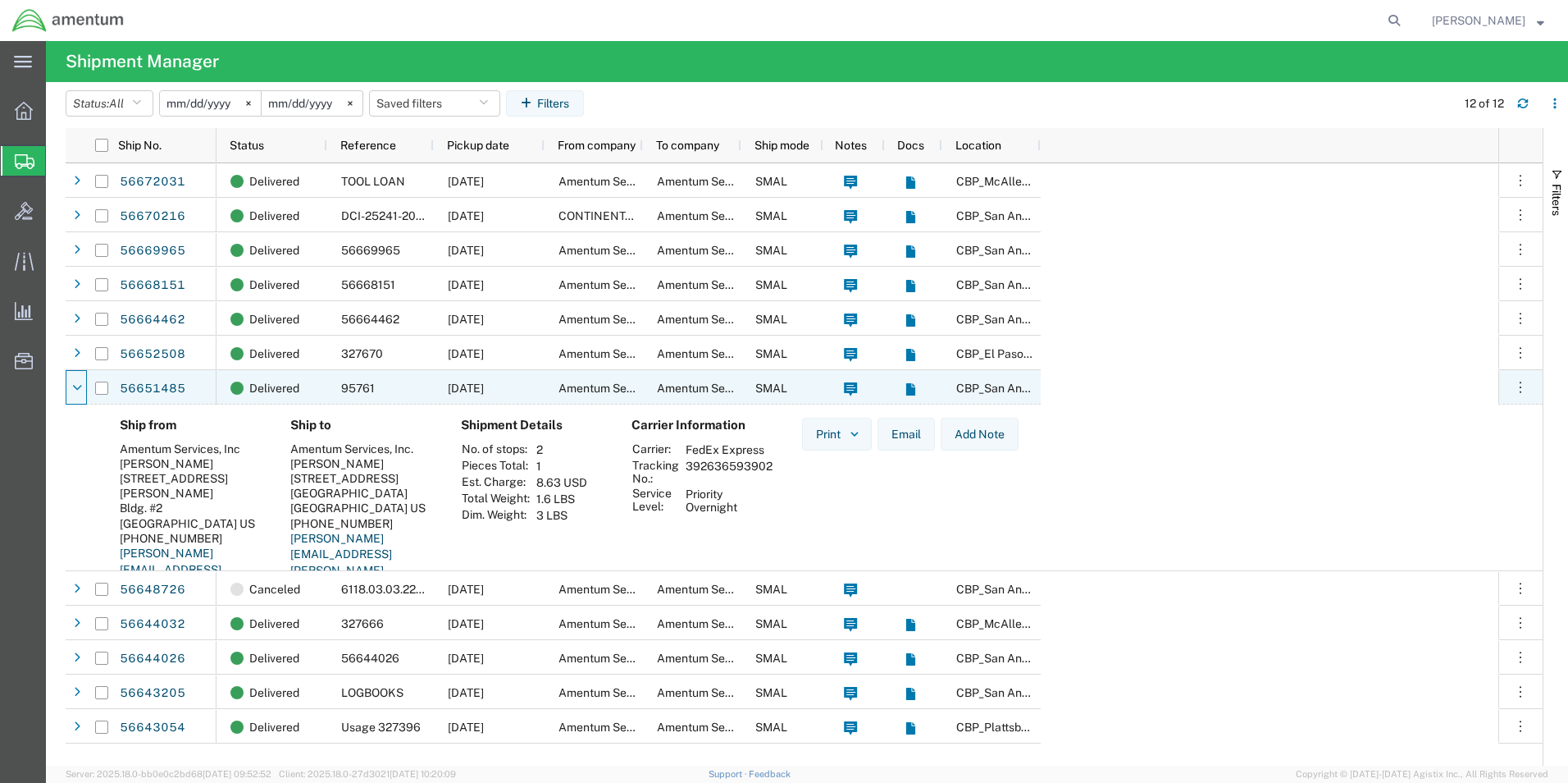
click at [79, 391] on icon at bounding box center [76, 387] width 9 height 11
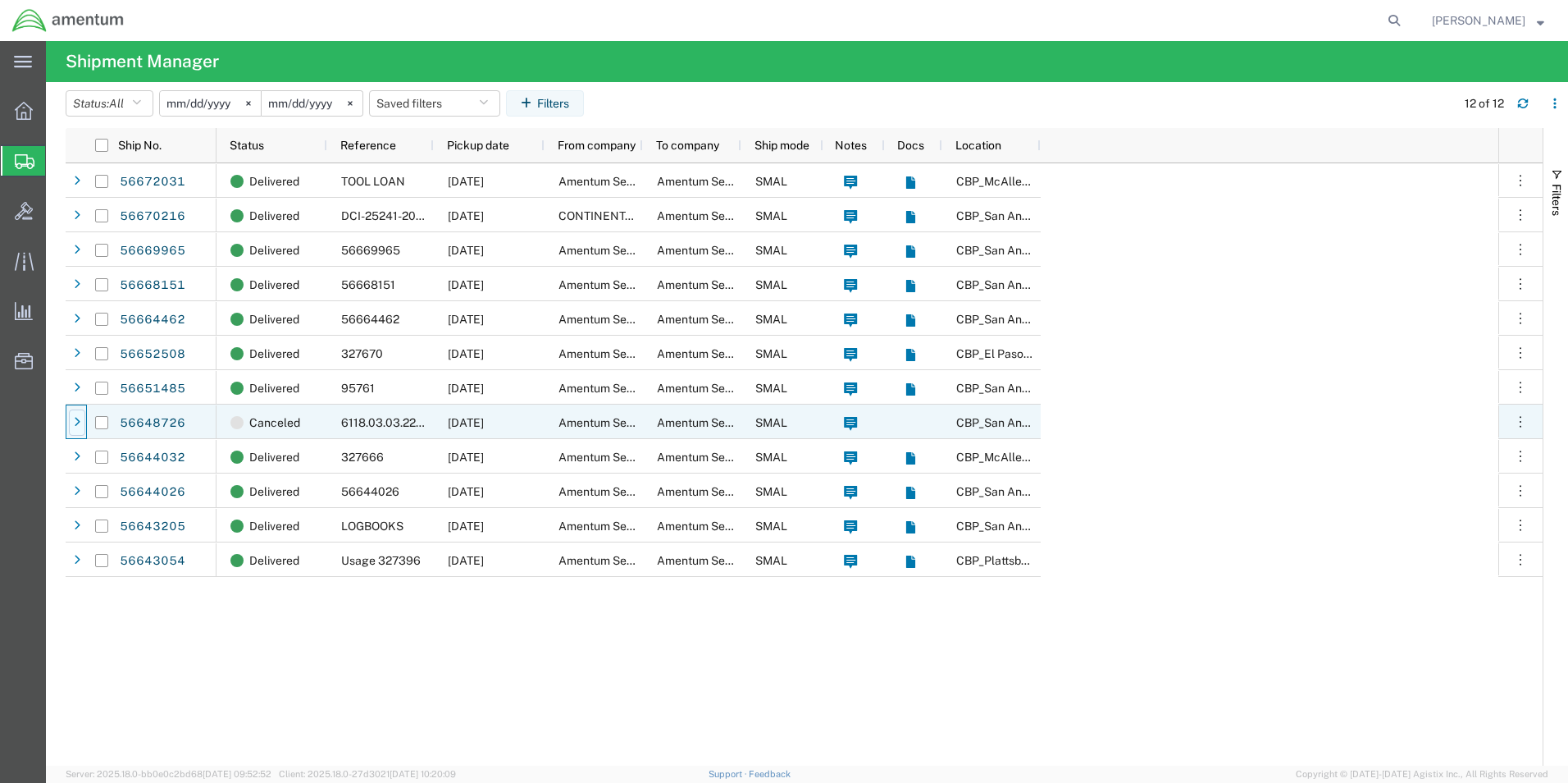
click at [78, 419] on icon at bounding box center [77, 421] width 7 height 11
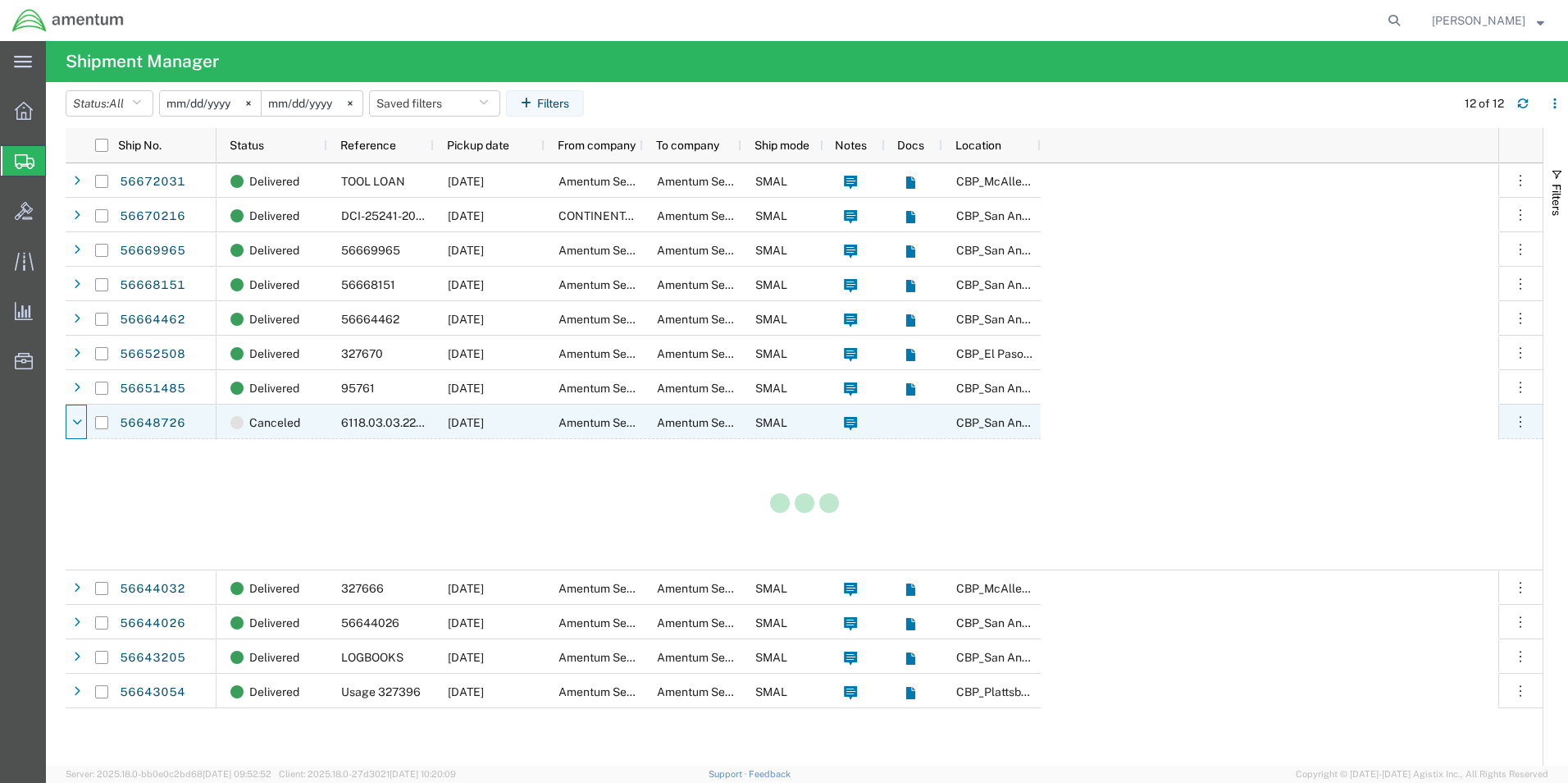
click at [78, 419] on icon at bounding box center [76, 421] width 9 height 11
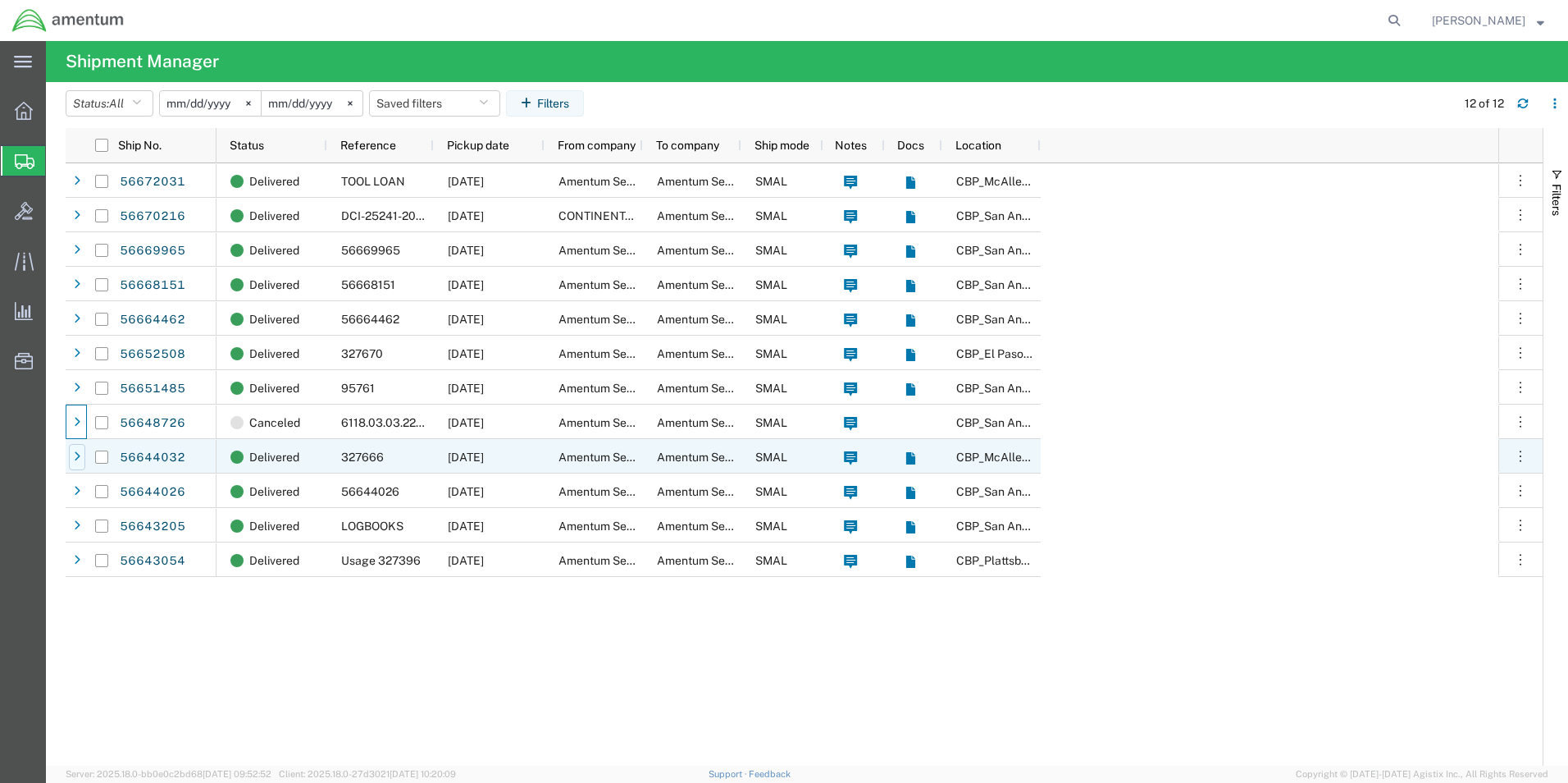
click at [78, 449] on div at bounding box center [76, 457] width 16 height 27
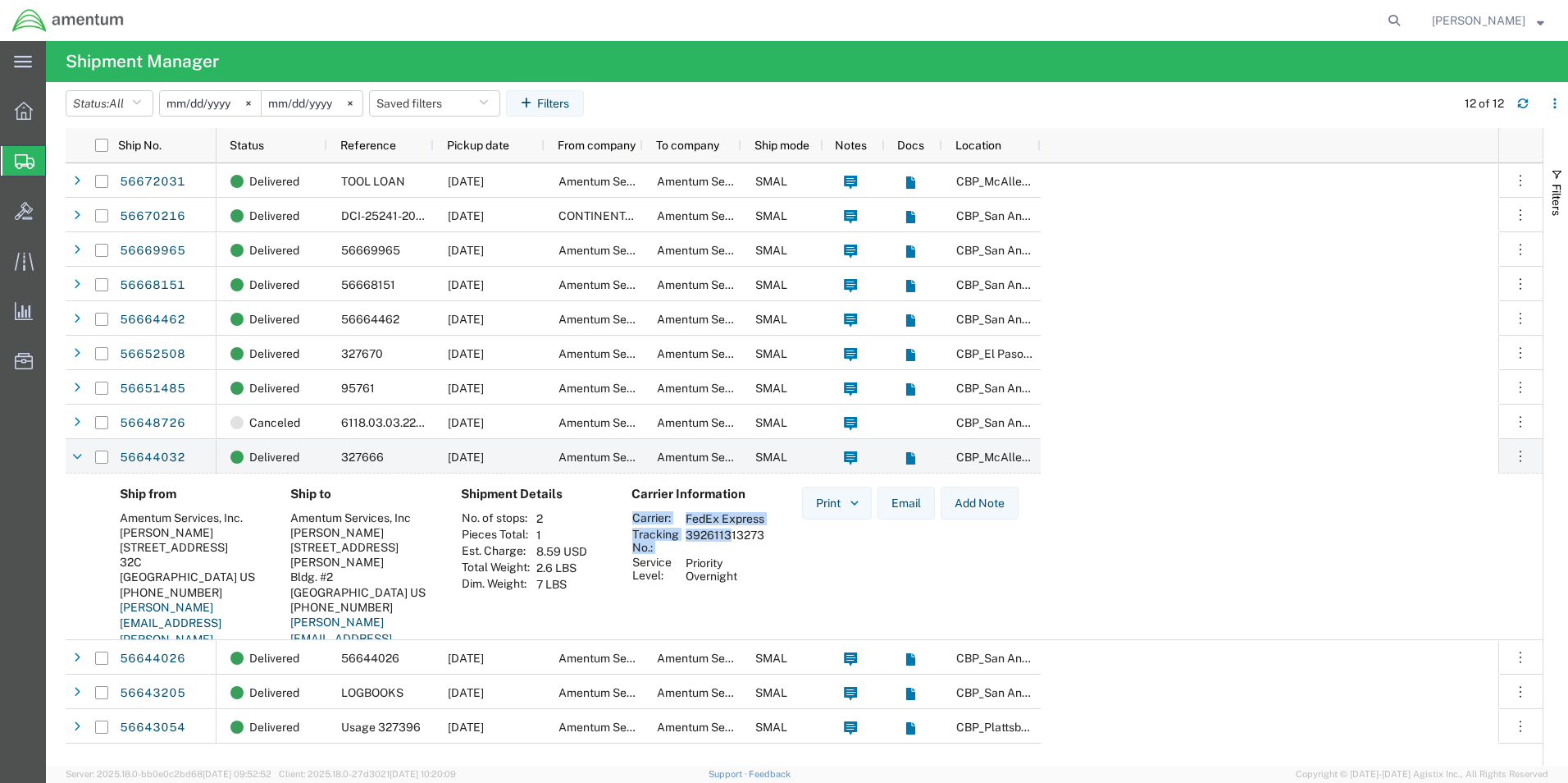
drag, startPoint x: 769, startPoint y: 544, endPoint x: 721, endPoint y: 546, distance: 48.0
click at [721, 546] on div "Carrier Information Carrier: FedEx Express Tracking No.: 392611313273 Service L…" at bounding box center [703, 588] width 170 height 203
drag, startPoint x: 718, startPoint y: 546, endPoint x: 680, endPoint y: 542, distance: 38.2
click at [680, 542] on td "392611313273" at bounding box center [724, 541] width 90 height 28
drag, startPoint x: 687, startPoint y: 547, endPoint x: 762, endPoint y: 548, distance: 75.0
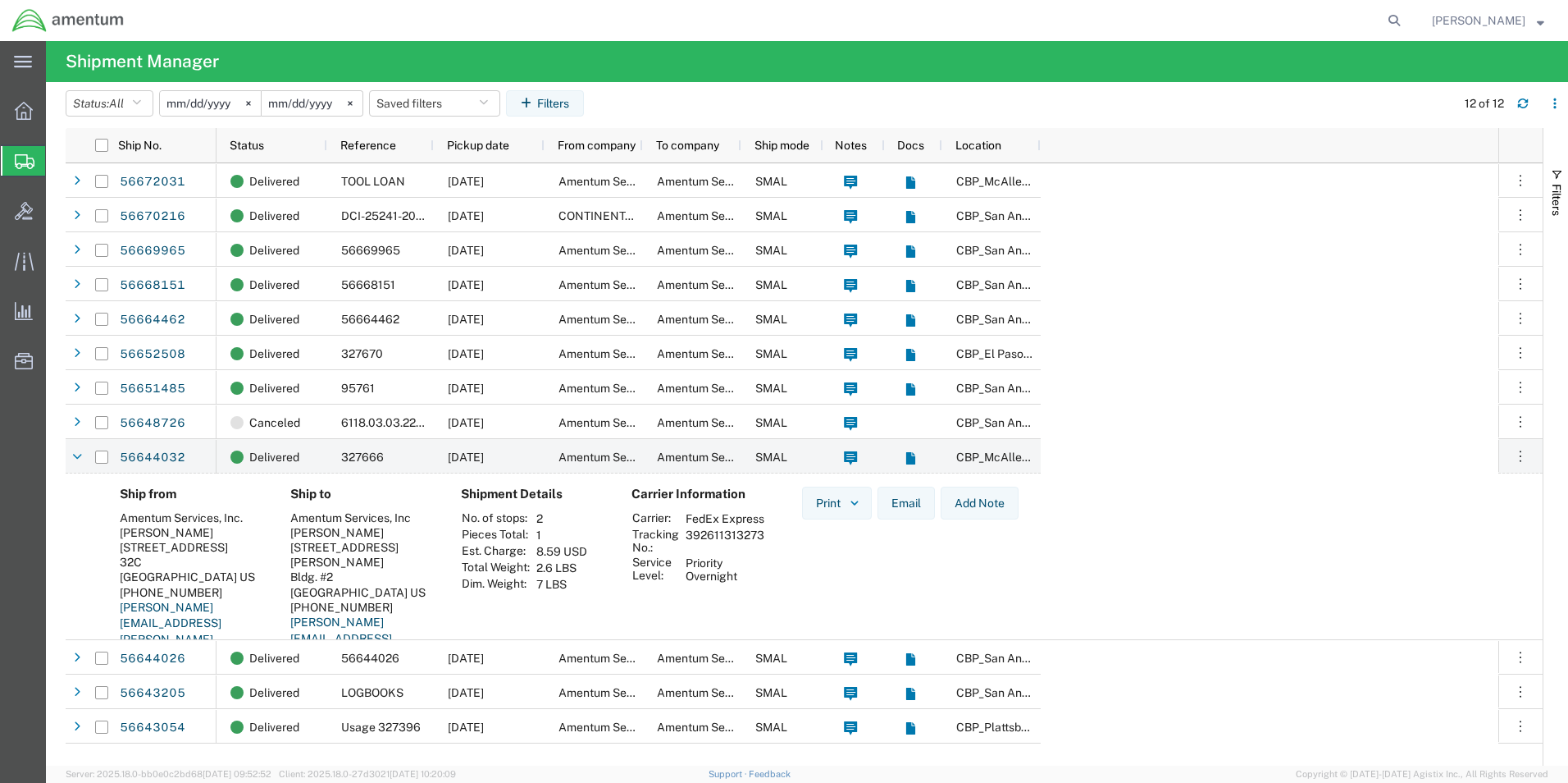
click at [762, 548] on td "392611313273" at bounding box center [724, 541] width 90 height 28
copy td "392611313273"
